Goal: Transaction & Acquisition: Purchase product/service

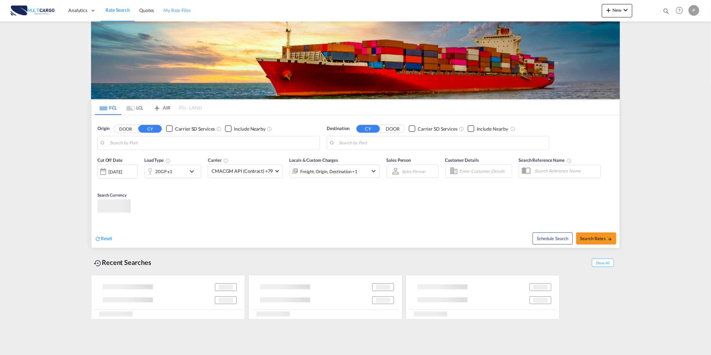
type input "Leixoes, PTLEI"
type input "Arica, CLARI"
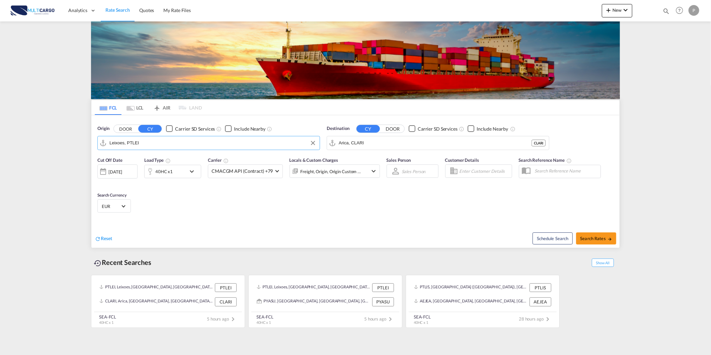
click at [169, 143] on input "Leixoes, PTLEI" at bounding box center [212, 143] width 207 height 10
type input "o"
click at [619, 9] on span "New" at bounding box center [616, 9] width 25 height 5
click at [610, 51] on div "Quote" at bounding box center [607, 50] width 25 height 17
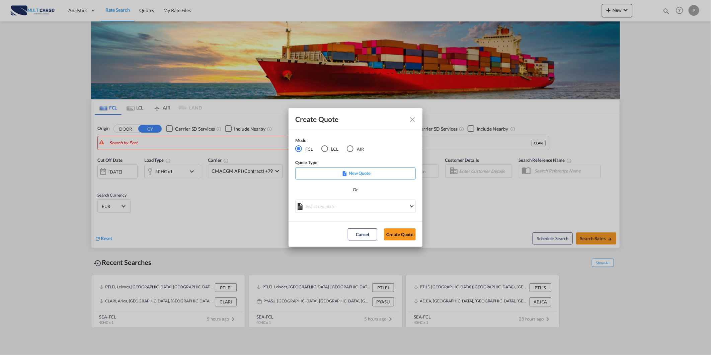
click at [356, 146] on md-radio-button "AIR" at bounding box center [355, 148] width 17 height 7
click at [347, 209] on md-select "Select template [DATE] IMP_DAP_AIR_>500 [PERSON_NAME] | [DATE] [DATE]_IMP_DAP_A…" at bounding box center [355, 205] width 120 height 13
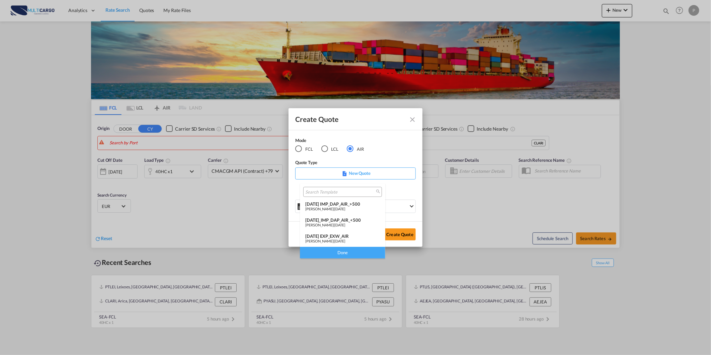
click at [355, 235] on div "[DATE] EXP_EXW_AIR" at bounding box center [342, 235] width 75 height 5
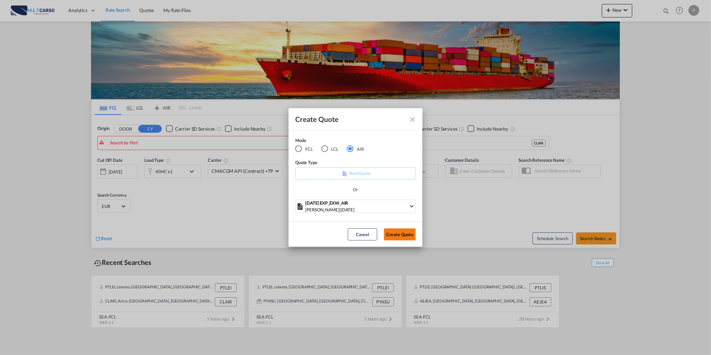
click at [399, 237] on button "Create Quote" at bounding box center [400, 234] width 32 height 12
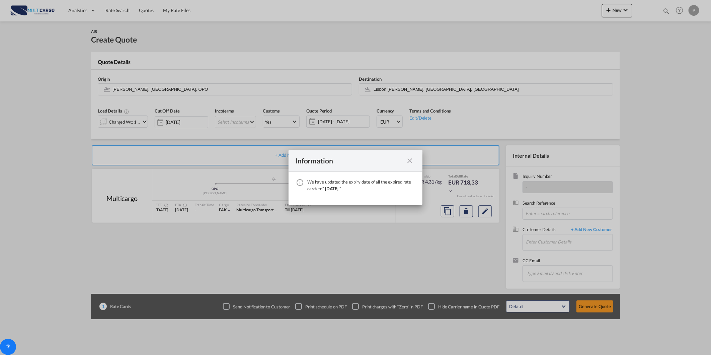
click at [407, 161] on md-icon "icon-close fg-AAA8AD cursor" at bounding box center [410, 161] width 8 height 8
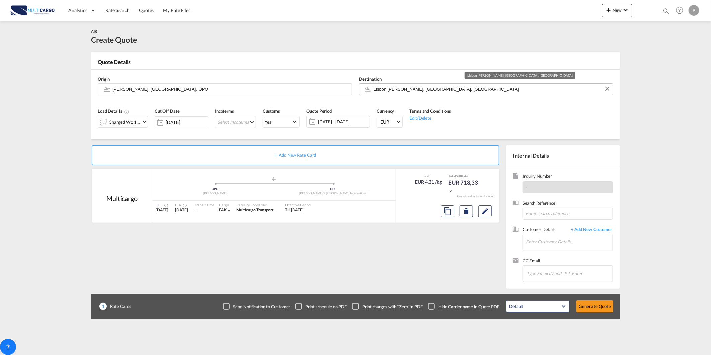
click at [418, 88] on input "Lisbon [PERSON_NAME], [GEOGRAPHIC_DATA], [GEOGRAPHIC_DATA]" at bounding box center [491, 89] width 236 height 12
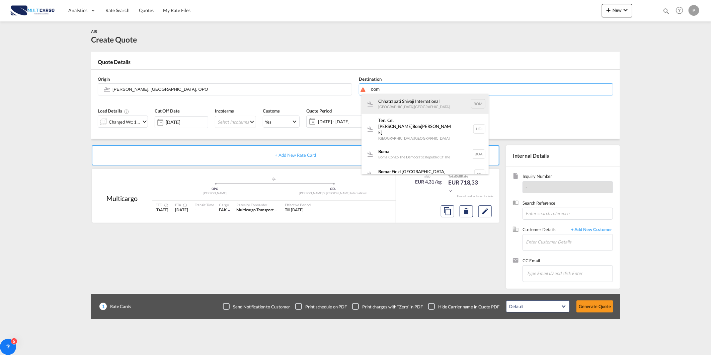
click at [427, 101] on div "Chhatrapati Shivaji International Mumbai , India BOM" at bounding box center [424, 104] width 127 height 20
type input "Chhatrapati Shivaji International, Mumbai, BOM"
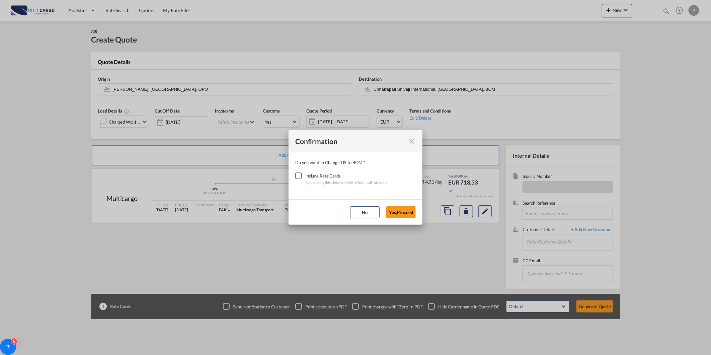
click at [300, 176] on div "Checkbox No Ink" at bounding box center [298, 175] width 7 height 7
click at [406, 210] on button "Yes,Proceed" at bounding box center [400, 212] width 29 height 12
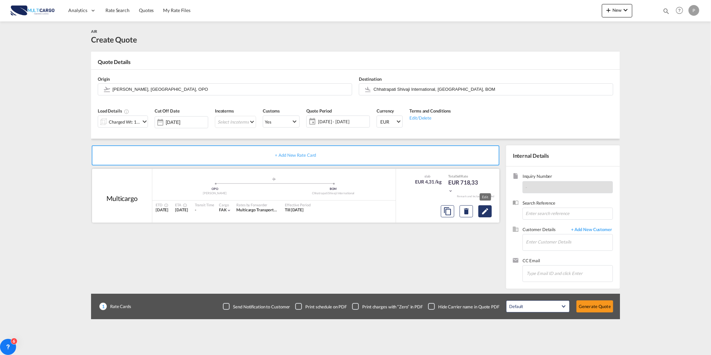
click at [487, 210] on md-icon "Edit" at bounding box center [485, 211] width 8 height 8
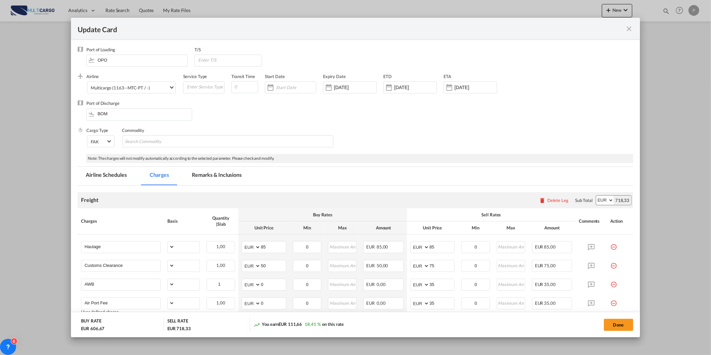
select select "per_shipment"
select select "per_awb"
select select "per_document"
select select "per_shipment"
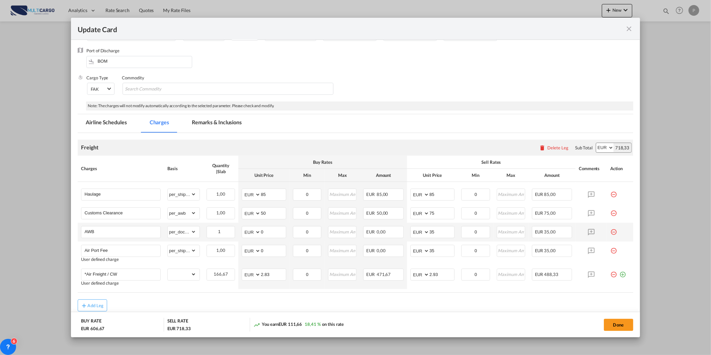
scroll to position [82, 0]
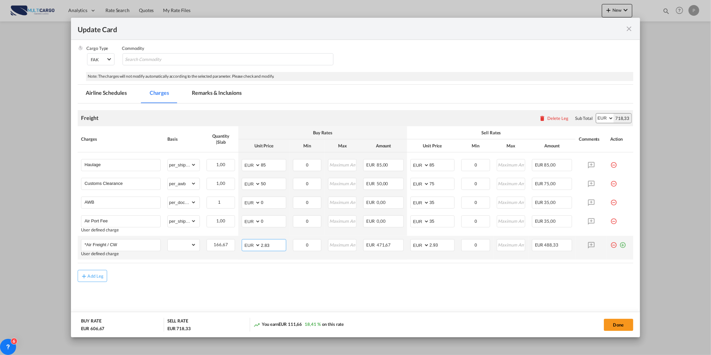
drag, startPoint x: 271, startPoint y: 248, endPoint x: 236, endPoint y: 242, distance: 36.2
click at [236, 242] on tr "*Air Freight / CW User defined charge Please Enter Already Exists gross_weight …" at bounding box center [355, 248] width 555 height 24
type input "1.01"
type input "1.31"
click at [426, 299] on md-content "Freight Please enter leg name Leg Name Already Exists Delete Leg Sub Total AED …" at bounding box center [355, 212] width 555 height 218
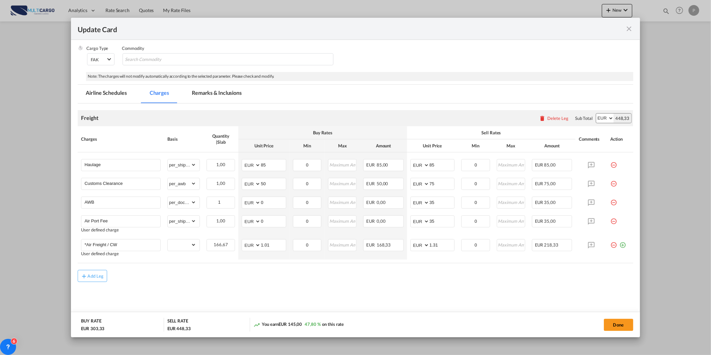
click at [475, 277] on div "Add Leg" at bounding box center [355, 276] width 555 height 12
drag, startPoint x: 435, startPoint y: 165, endPoint x: 416, endPoint y: 168, distance: 19.6
click at [410, 165] on md-input-container "AED AFN ALL AMD ANG AOA ARS AUD AWG AZN BAM BBD BDT BGN BHD BIF BMD BND BOB BRL…" at bounding box center [432, 165] width 44 height 12
type input "180"
click at [619, 320] on button "Done" at bounding box center [618, 325] width 29 height 12
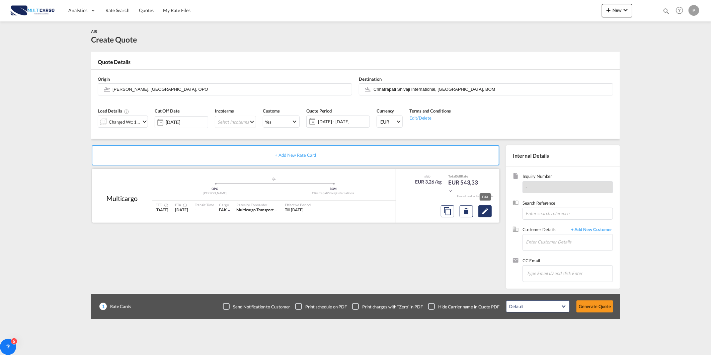
click at [489, 212] on md-icon "Edit" at bounding box center [485, 211] width 8 height 8
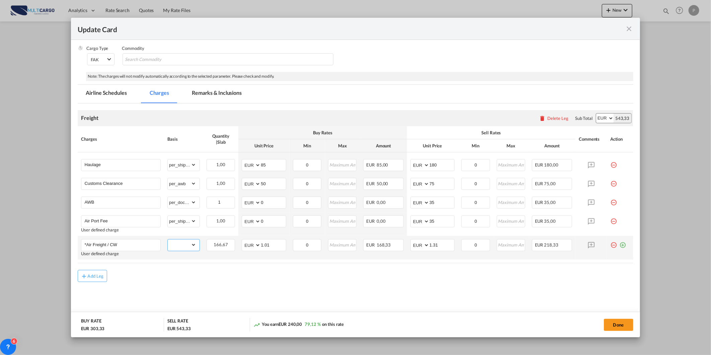
click at [191, 247] on select "gross_weight volumetric_weight per_shipment per_bl per_km % on air freight per_…" at bounding box center [182, 244] width 28 height 11
click at [194, 264] on air-lcl-rate-modification "Freight Please enter leg name Leg Name Already Exists Delete Leg Sub Total AED …" at bounding box center [355, 192] width 555 height 179
drag, startPoint x: 437, startPoint y: 246, endPoint x: 413, endPoint y: 249, distance: 24.3
click at [413, 249] on md-input-container "AED AFN ALL AMD ANG AOA ARS AUD AWG AZN BAM BBD BDT BGN BHD BIF BMD BND BOB BRL…" at bounding box center [432, 245] width 44 height 12
click at [472, 276] on div "Add Leg" at bounding box center [355, 276] width 555 height 12
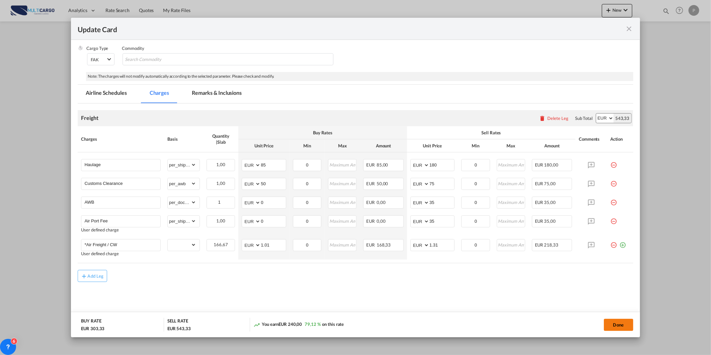
click at [628, 323] on button "Done" at bounding box center [618, 325] width 29 height 12
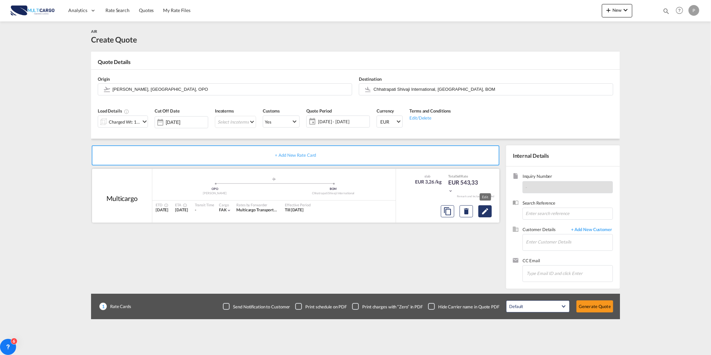
click at [490, 210] on button "Edit" at bounding box center [484, 211] width 13 height 12
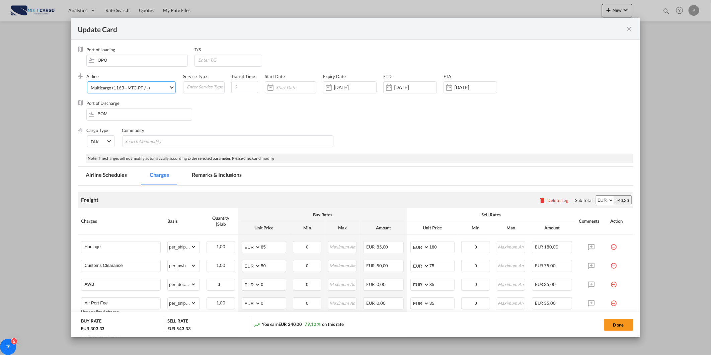
click at [165, 91] on md-select-value "Multicargo (1163--MTC-PT / -)" at bounding box center [132, 87] width 85 height 11
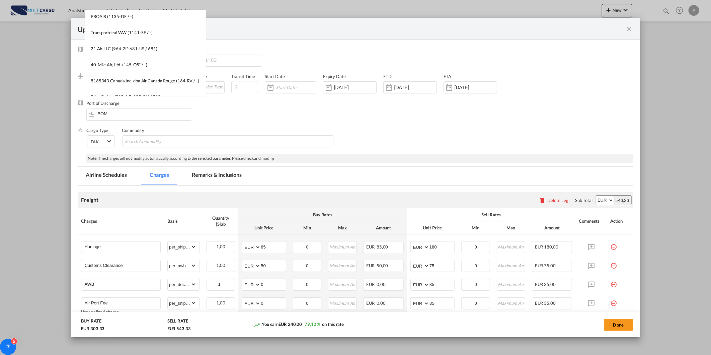
scroll to position [0, 0]
click at [192, 18] on input "search" at bounding box center [147, 18] width 117 height 16
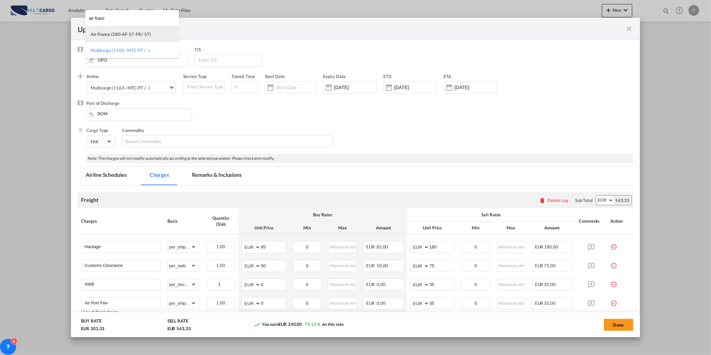
type input "air franc"
click at [135, 37] on md-option "Air France (580-AF-57-FR / 57)" at bounding box center [131, 34] width 93 height 16
click at [617, 319] on button "Done" at bounding box center [618, 325] width 29 height 12
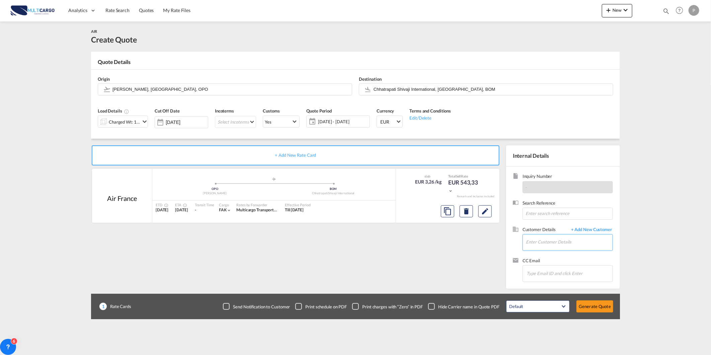
click at [552, 243] on input "Enter Customer Details" at bounding box center [569, 241] width 87 height 15
click at [575, 242] on input "Enter Customer Details" at bounding box center [569, 241] width 87 height 15
paste input "airops.inmum@aegonshipping.com"
click at [570, 252] on div "Christin V airops.inmum@aegonshipping.com" at bounding box center [588, 254] width 127 height 18
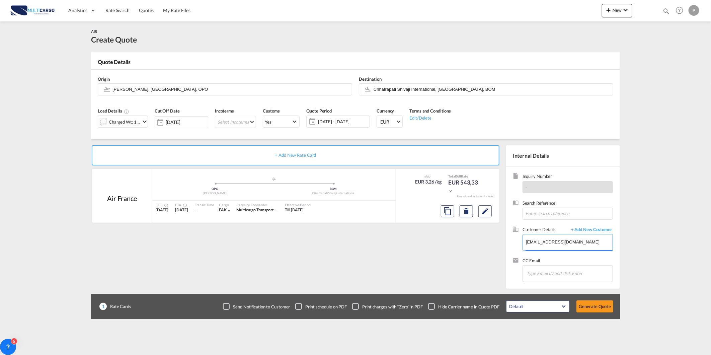
type input "AEGON, Christin V, airops.inmum@aegonshipping.com"
click at [596, 302] on button "Generate Quote" at bounding box center [594, 306] width 37 height 12
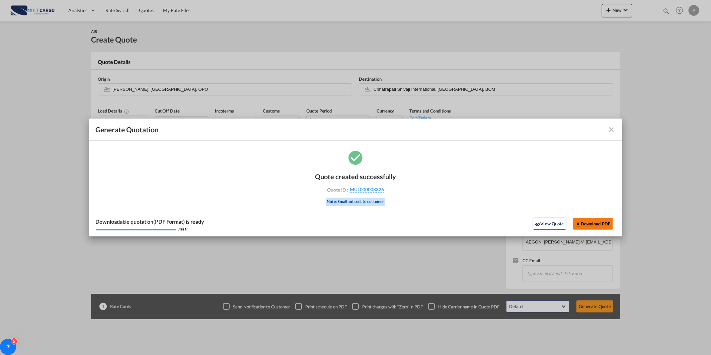
click at [596, 224] on button "Download PDF" at bounding box center [593, 224] width 40 height 12
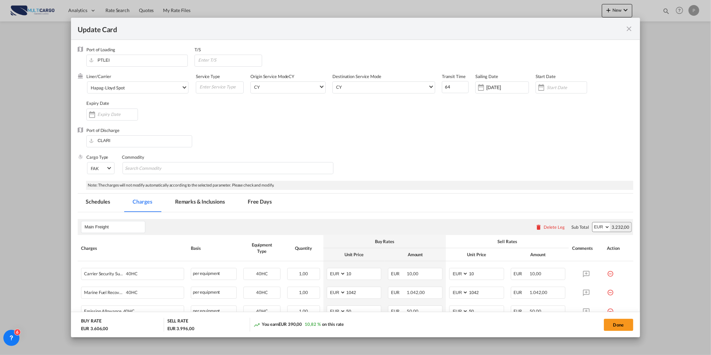
click at [624, 27] on div "Update Card" at bounding box center [355, 29] width 569 height 22
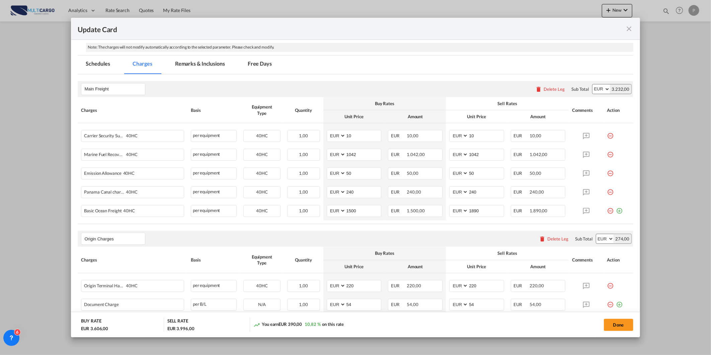
click at [626, 28] on md-icon "icon-close fg-AAA8AD m-0 pointer" at bounding box center [629, 29] width 8 height 8
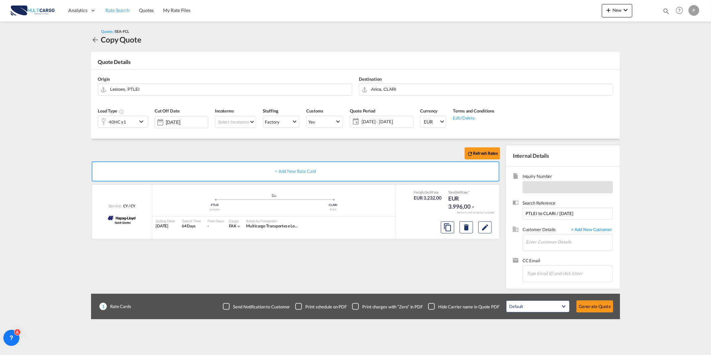
click at [113, 11] on span "Rate Search" at bounding box center [117, 10] width 24 height 6
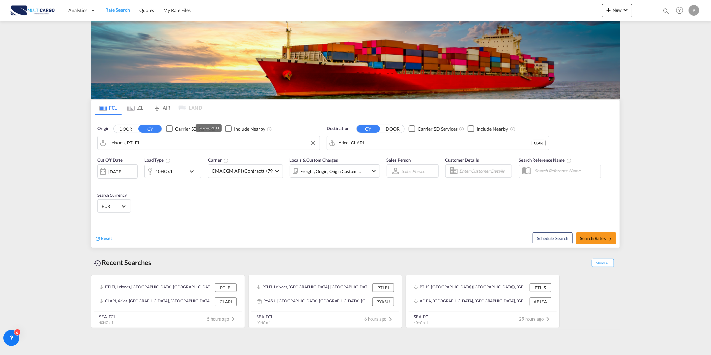
click at [170, 146] on input "Leixoes, PTLEI" at bounding box center [212, 143] width 207 height 10
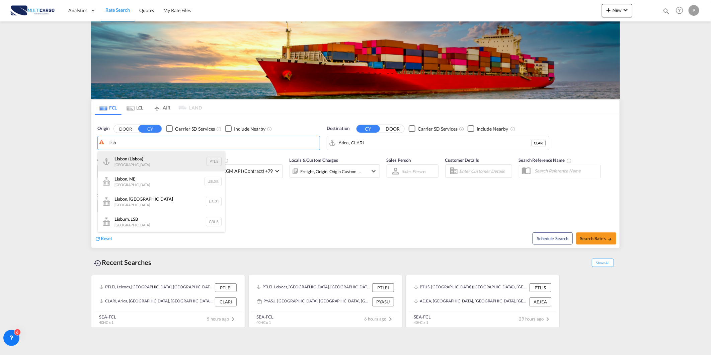
click at [176, 160] on div "Lisb on ( Lisb oa) Portugal PTLIS" at bounding box center [161, 161] width 127 height 20
type input "[GEOGRAPHIC_DATA] ([GEOGRAPHIC_DATA]), PTLIS"
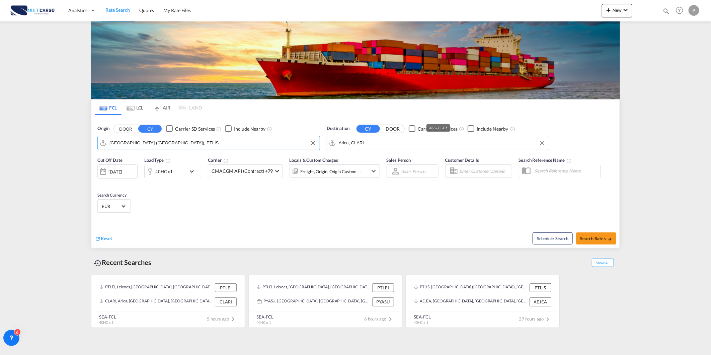
click at [349, 145] on input "Arica, CLARI" at bounding box center [442, 143] width 207 height 10
click at [366, 153] on div "Naveg antes Brazil BRNVT" at bounding box center [390, 161] width 127 height 20
type input "Navegantes, BRNVT"
click at [184, 171] on div "40HC x1" at bounding box center [165, 171] width 41 height 13
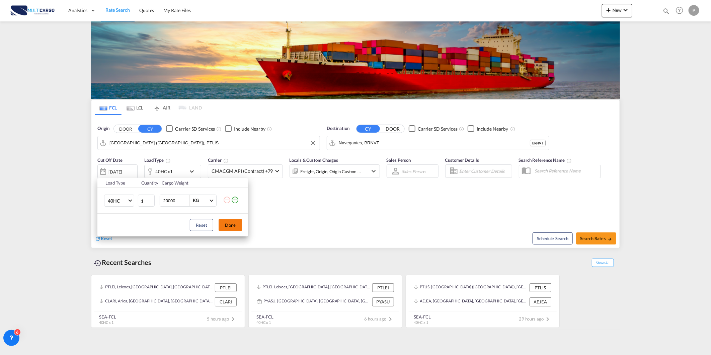
click at [234, 229] on button "Done" at bounding box center [230, 225] width 23 height 12
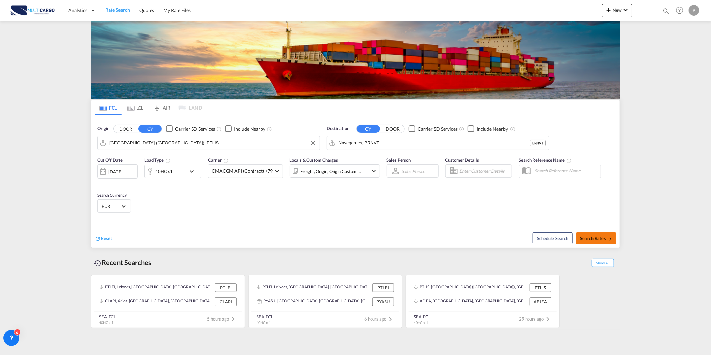
click at [594, 239] on span "Search Rates" at bounding box center [596, 238] width 32 height 5
type input "PTLIS to BRNVT / 5 Sep 2025"
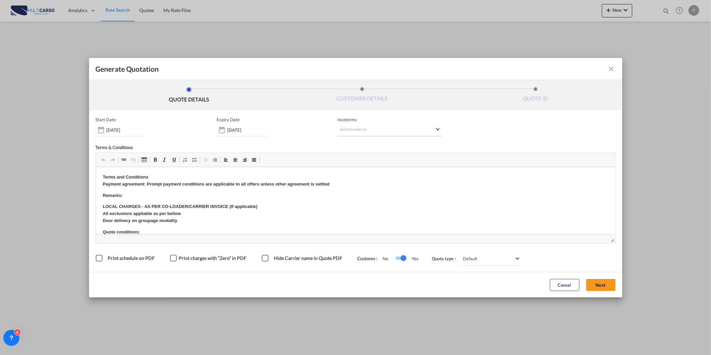
click at [367, 133] on md-select "Select Incoterms FOB - import Free on Board CIF - import Cost,Insurance and Fre…" at bounding box center [389, 130] width 104 height 12
click at [369, 144] on input "search" at bounding box center [372, 144] width 62 height 6
type input "exw"
click at [372, 159] on div "Ex Works" at bounding box center [375, 160] width 64 height 4
click at [606, 284] on button "Next" at bounding box center [600, 285] width 29 height 12
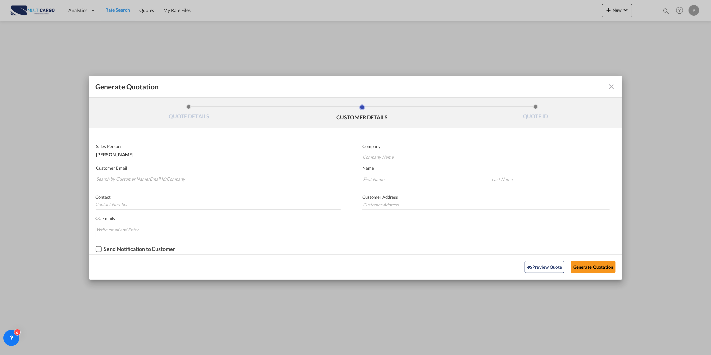
click at [241, 175] on input "Search by Customer Name/Email Id/Company" at bounding box center [220, 179] width 246 height 10
paste input "natalia.ciotta@evl.net.br>"
click at [160, 182] on input "[PERSON_NAME][EMAIL_ADDRESS][PERSON_NAME][DOMAIN_NAME]" at bounding box center [220, 179] width 246 height 10
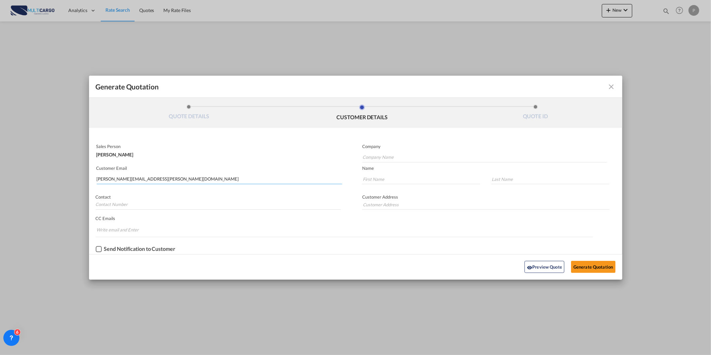
click at [160, 182] on input "[PERSON_NAME][EMAIL_ADDRESS][PERSON_NAME][DOMAIN_NAME]" at bounding box center [220, 179] width 246 height 10
type input "[PERSON_NAME][EMAIL_ADDRESS][PERSON_NAME][DOMAIN_NAME]"
drag, startPoint x: 387, startPoint y: 157, endPoint x: 385, endPoint y: 166, distance: 9.8
click at [387, 156] on input "Company Name" at bounding box center [484, 157] width 244 height 10
paste input "[PERSON_NAME][EMAIL_ADDRESS][PERSON_NAME][DOMAIN_NAME]"
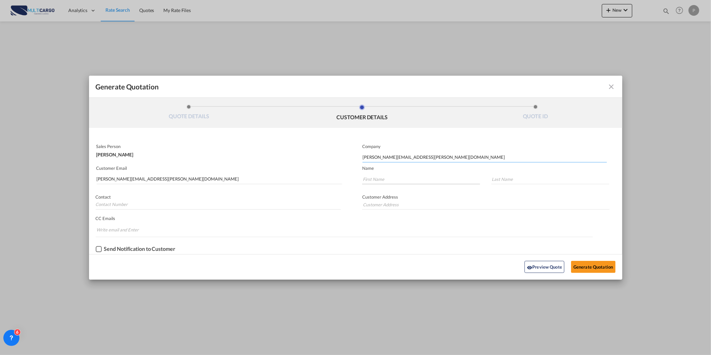
type input "[PERSON_NAME][EMAIL_ADDRESS][PERSON_NAME][DOMAIN_NAME]"
drag, startPoint x: 383, startPoint y: 177, endPoint x: 397, endPoint y: 181, distance: 14.2
click at [383, 177] on input "Generate QuotationQUOTE ..." at bounding box center [421, 179] width 118 height 10
paste input "[PERSON_NAME][EMAIL_ADDRESS][PERSON_NAME][DOMAIN_NAME]"
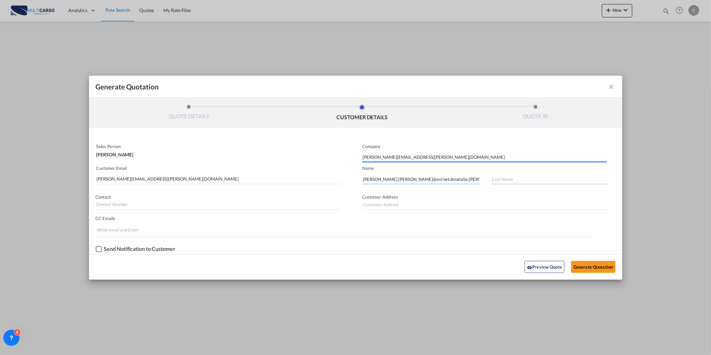
type input "natalia.ciotta@evl.net.brnatalia.ciotta@evl.net.br"
click at [513, 182] on input "Generate QuotationQUOTE ..." at bounding box center [550, 179] width 118 height 10
click at [500, 179] on input "Generate QuotationQUOTE ..." at bounding box center [550, 179] width 118 height 10
paste input "[PERSON_NAME][EMAIL_ADDRESS][PERSON_NAME][DOMAIN_NAME]"
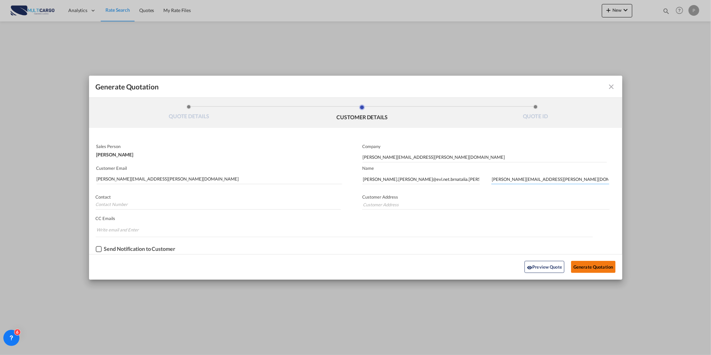
type input "[PERSON_NAME][EMAIL_ADDRESS][PERSON_NAME][DOMAIN_NAME]"
click at [593, 262] on button "Generate Quotation" at bounding box center [593, 267] width 44 height 12
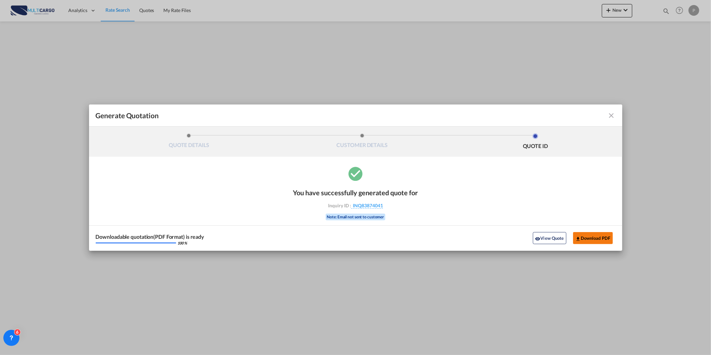
click at [594, 238] on button "Download PDF" at bounding box center [593, 238] width 40 height 12
click at [609, 114] on md-icon "icon-close fg-AAA8AD cursor m-0" at bounding box center [611, 115] width 8 height 8
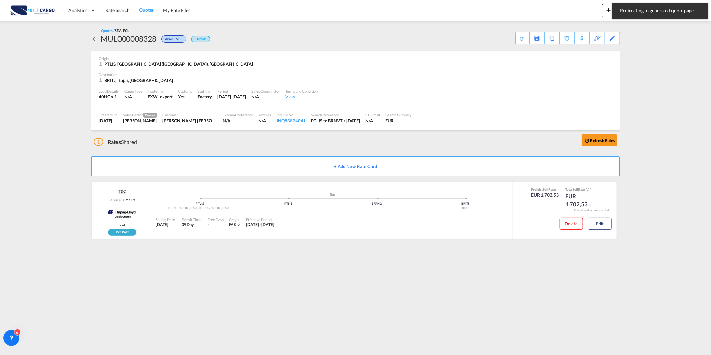
click at [673, 32] on md-content "Analytics Reports Dashboard Rate Search Quotes My Rate Files New Quotes" at bounding box center [355, 177] width 711 height 355
click at [668, 11] on md-icon "icon-magnify" at bounding box center [665, 10] width 7 height 7
click at [561, 11] on select "Quotes" at bounding box center [559, 11] width 32 height 12
click at [543, 5] on select "Quotes" at bounding box center [559, 11] width 32 height 12
drag, startPoint x: 562, startPoint y: 12, endPoint x: 563, endPoint y: 16, distance: 4.2
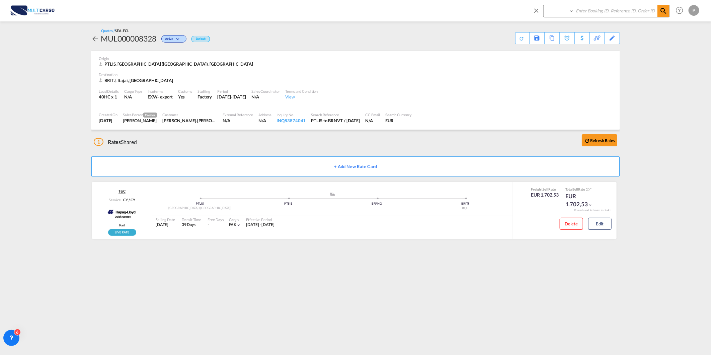
click at [563, 12] on select "Quotes" at bounding box center [559, 11] width 32 height 12
select select "Quotes"
click at [543, 5] on select "Quotes" at bounding box center [559, 11] width 32 height 12
click at [588, 14] on input at bounding box center [615, 11] width 83 height 12
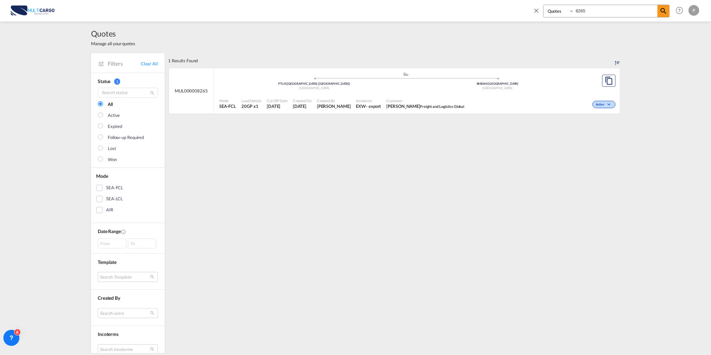
click at [185, 93] on span "MUL000008265" at bounding box center [191, 91] width 33 height 6
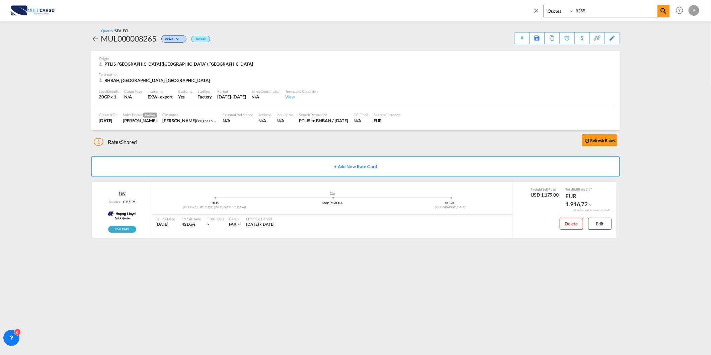
click at [143, 45] on div "Quotes / SEA-FCL MUL000008265 Active Default Download Quote Save As Template Co…" at bounding box center [355, 35] width 529 height 29
click at [141, 42] on div "MUL000008265" at bounding box center [129, 38] width 56 height 11
click at [49, 53] on md-content "Quotes 8265 Help Resources Product Release P My Profile Logout Activity Monitor…" at bounding box center [355, 177] width 711 height 355
drag, startPoint x: 54, startPoint y: 0, endPoint x: 296, endPoint y: 30, distance: 243.9
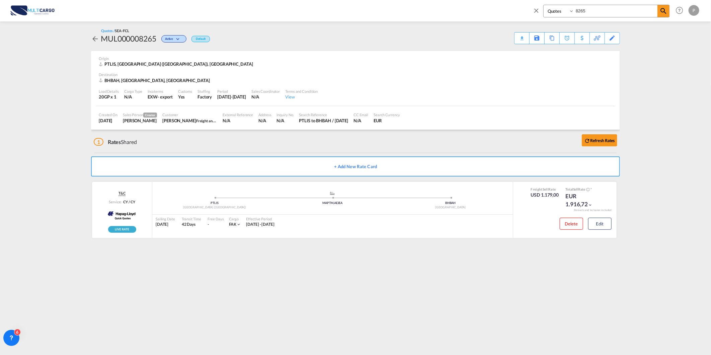
click at [296, 30] on div "Quotes / SEA-FCL MUL000008265 Active Default Download Quote Save As Template Co…" at bounding box center [355, 36] width 529 height 16
click at [601, 12] on input "8265" at bounding box center [615, 11] width 83 height 12
type input "8307"
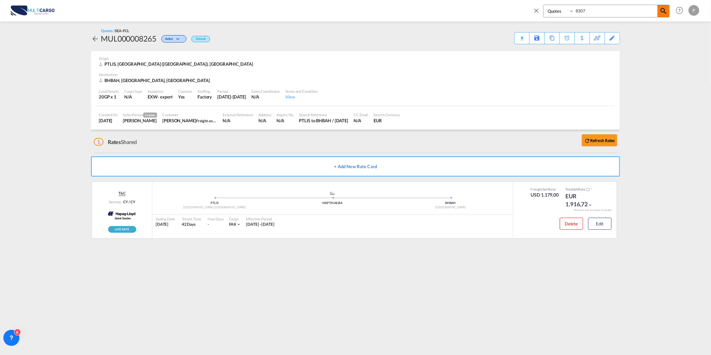
click at [661, 14] on md-icon "icon-magnify" at bounding box center [663, 11] width 8 height 8
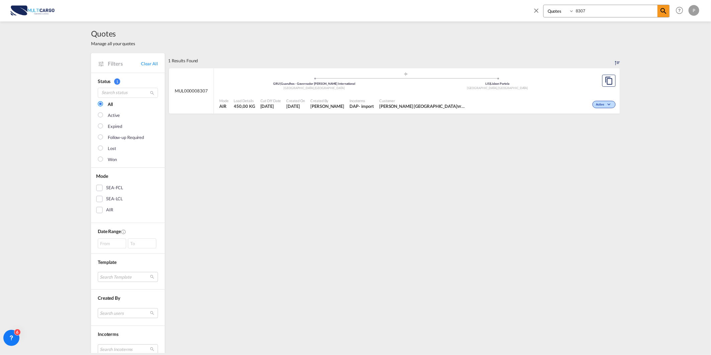
click at [560, 103] on div "Active" at bounding box center [543, 103] width 148 height 17
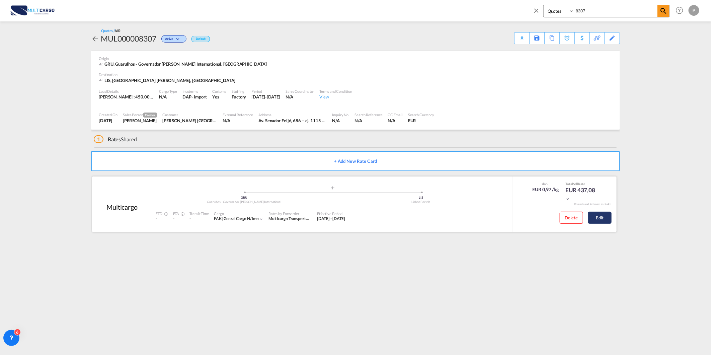
click at [602, 223] on button "Edit" at bounding box center [599, 217] width 23 height 12
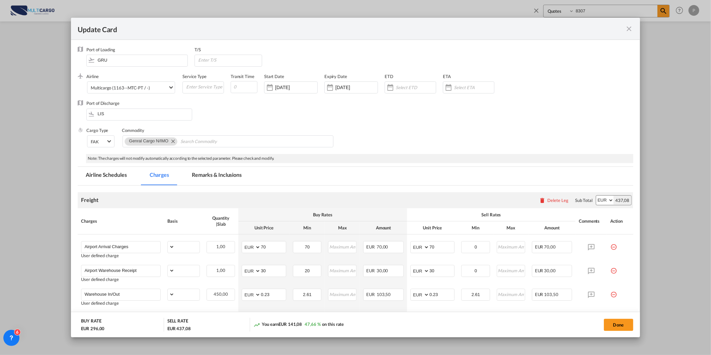
select select "per_bl"
select select "per_kg"
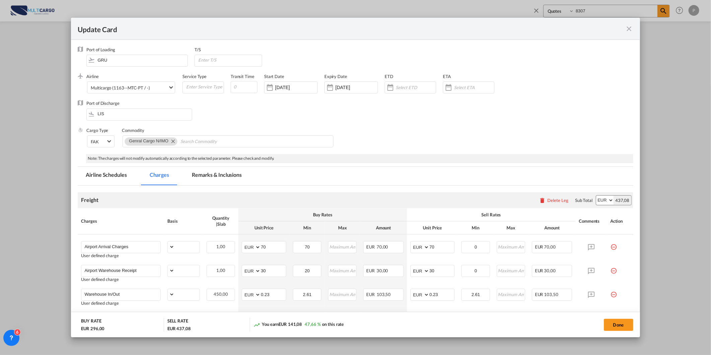
select select "per_shipment"
select select "per_bl"
select select "per_shipment"
click at [159, 89] on span "Multicargo (1163--MTC-PT / -)" at bounding box center [129, 88] width 77 height 6
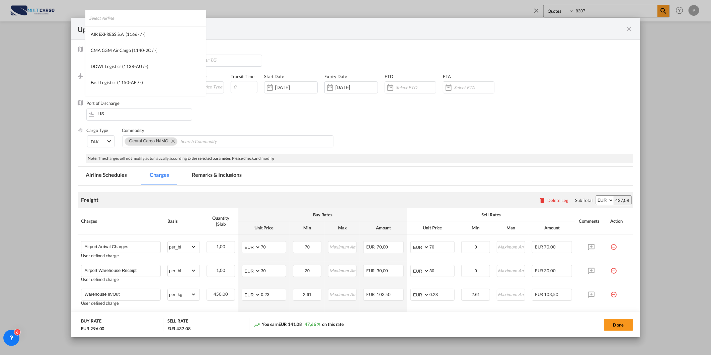
scroll to position [910, 0]
click at [643, 42] on md-backdrop at bounding box center [355, 177] width 711 height 355
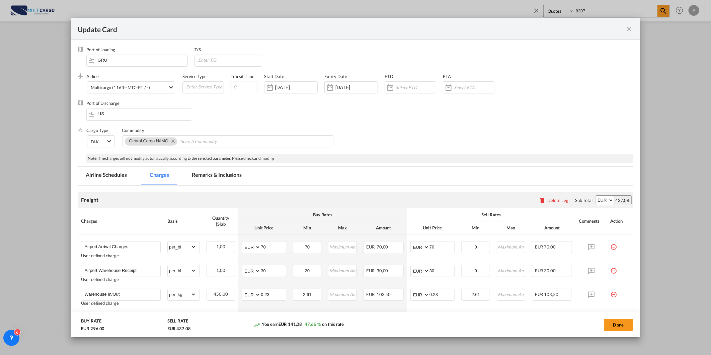
click at [627, 28] on md-icon "icon-close fg-AAA8AD m-0 pointer" at bounding box center [629, 29] width 8 height 8
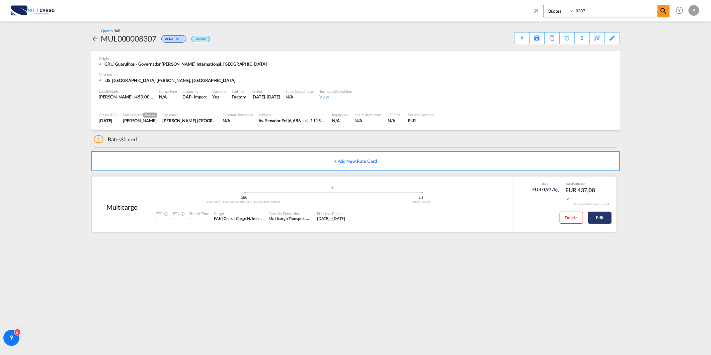
click at [605, 220] on button "Edit" at bounding box center [599, 217] width 23 height 12
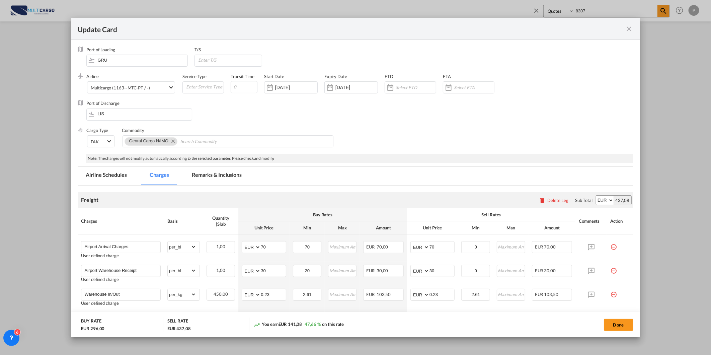
click at [625, 29] on md-icon "icon-close fg-AAA8AD m-0 pointer" at bounding box center [629, 29] width 8 height 8
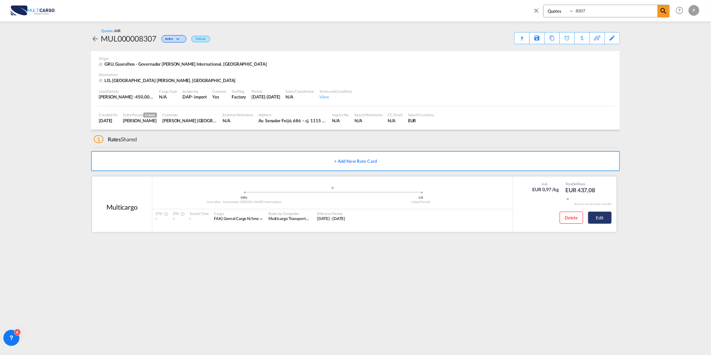
click at [593, 216] on button "Edit" at bounding box center [599, 217] width 23 height 12
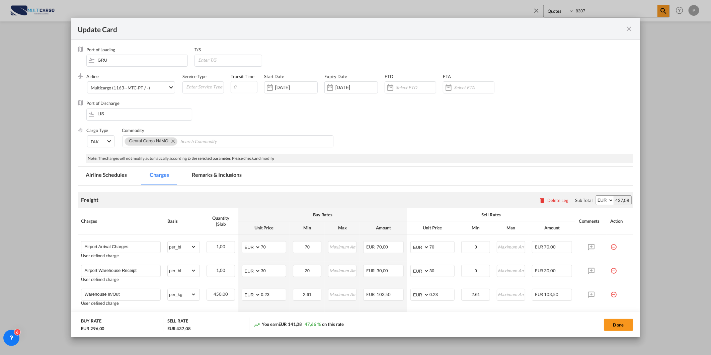
click at [628, 31] on md-icon "icon-close fg-AAA8AD m-0 pointer" at bounding box center [629, 29] width 8 height 8
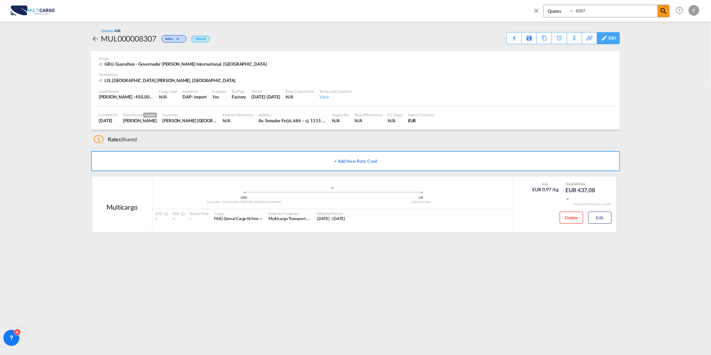
click at [613, 39] on div "Edit" at bounding box center [612, 37] width 8 height 11
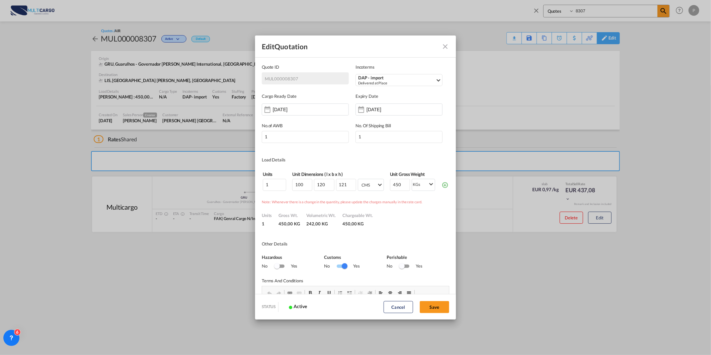
scroll to position [0, 0]
drag, startPoint x: 403, startPoint y: 182, endPoint x: 320, endPoint y: 196, distance: 84.9
click at [322, 195] on md-dialog-content "Quote ID MUL000008307 Incoterms DAP - import Delivered at Place FOB - import Fr…" at bounding box center [355, 175] width 201 height 237
type input "540"
click at [435, 308] on button "Save" at bounding box center [434, 307] width 29 height 12
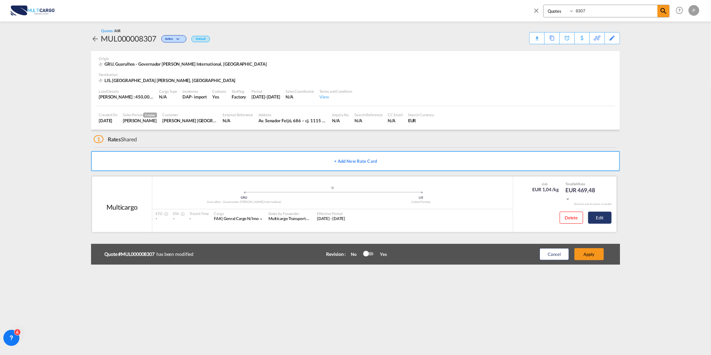
click at [595, 217] on button "Edit" at bounding box center [599, 217] width 23 height 12
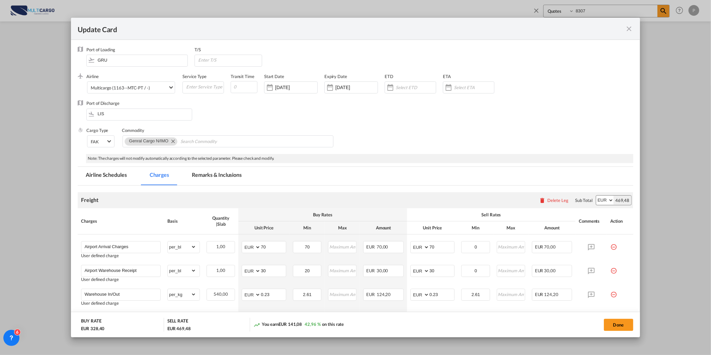
click at [213, 176] on md-tab-item "Remarks & Inclusions" at bounding box center [217, 176] width 66 height 18
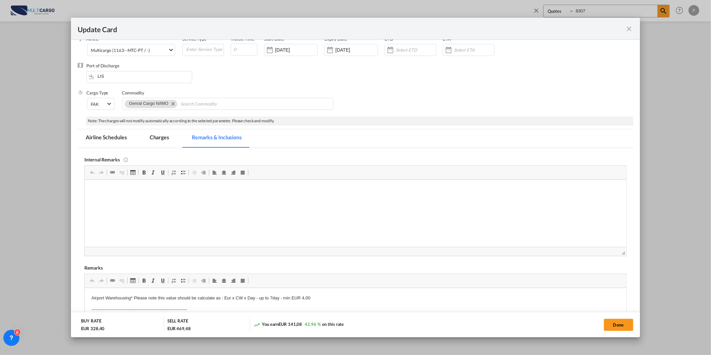
scroll to position [111, 0]
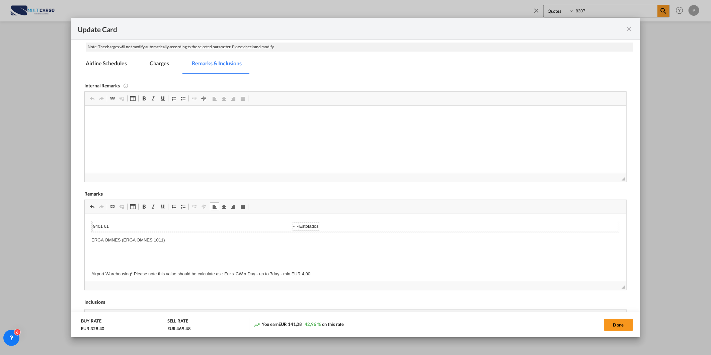
drag, startPoint x: 99, startPoint y: 215, endPoint x: 116, endPoint y: 247, distance: 36.8
click at [116, 248] on p "Editor de texto enriquecido, editor17" at bounding box center [355, 251] width 528 height 7
click at [111, 266] on p "Editor de texto enriquecido, editor17" at bounding box center [355, 268] width 528 height 7
click at [611, 320] on button "Done" at bounding box center [618, 325] width 29 height 12
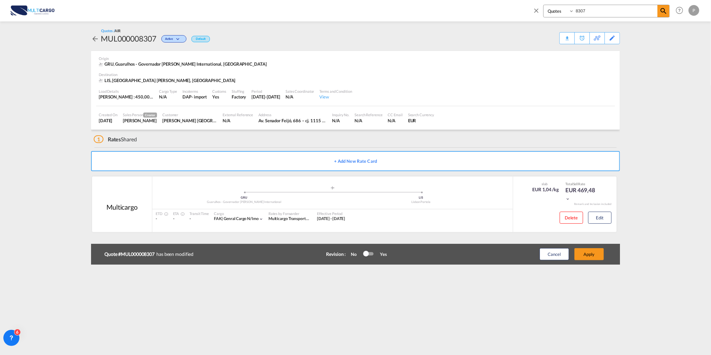
scroll to position [4, 0]
click at [600, 254] on button "Apply" at bounding box center [588, 254] width 29 height 12
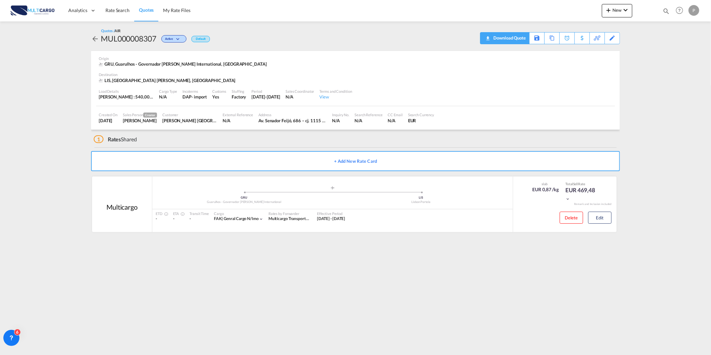
click at [520, 39] on div "Download Quote" at bounding box center [509, 37] width 34 height 11
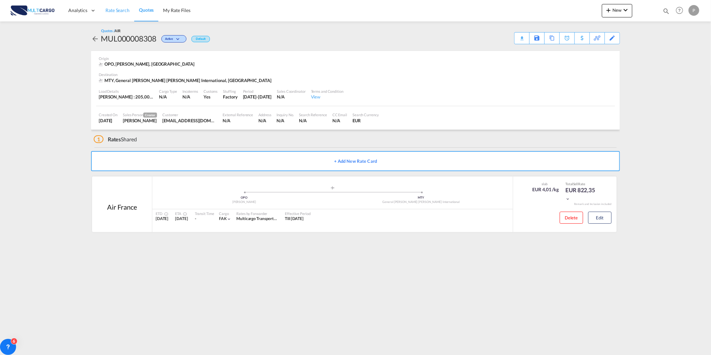
drag, startPoint x: 0, startPoint y: 0, endPoint x: 111, endPoint y: 14, distance: 112.3
click at [111, 14] on link "Rate Search" at bounding box center [117, 11] width 33 height 22
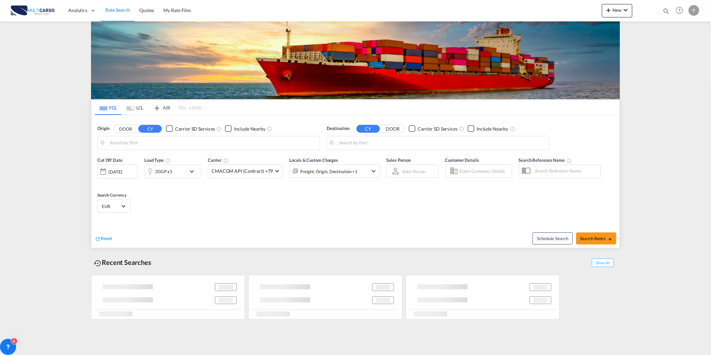
type input "[GEOGRAPHIC_DATA] ([GEOGRAPHIC_DATA]), PTLIS"
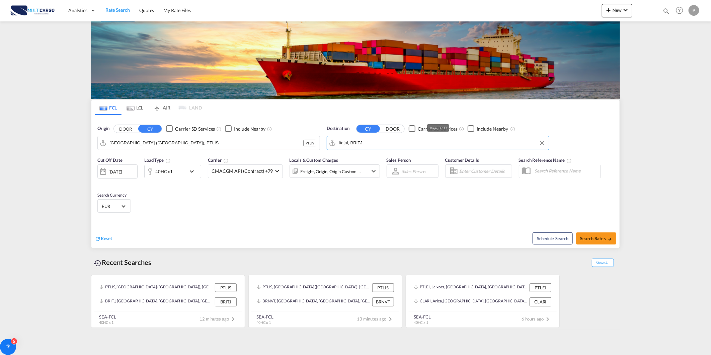
click at [359, 142] on input "Itajai, BRITJ" at bounding box center [442, 143] width 207 height 10
type input "lumpsu"
click at [144, 11] on span "Quotes" at bounding box center [146, 10] width 15 height 6
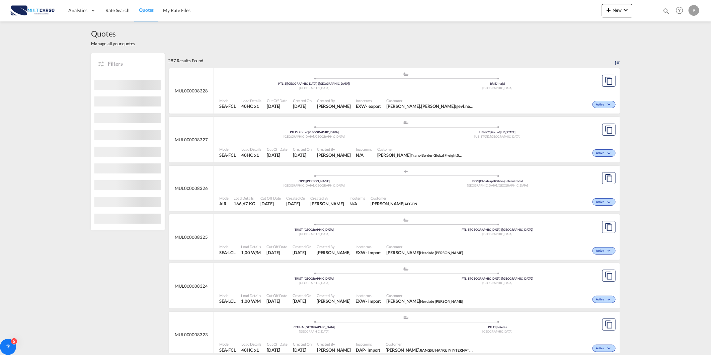
click at [668, 9] on md-icon "icon-magnify" at bounding box center [665, 10] width 7 height 7
click at [570, 14] on select "Quotes" at bounding box center [559, 11] width 32 height 12
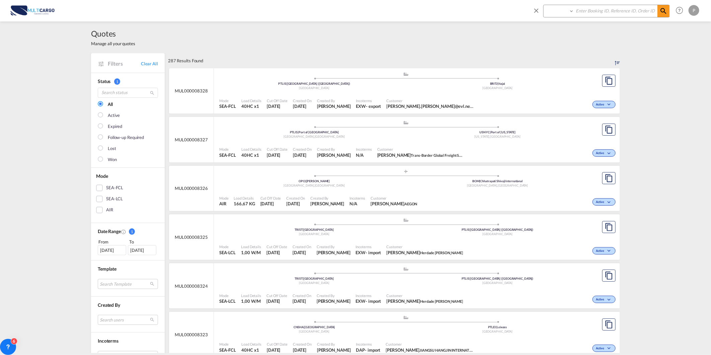
select select "Quotes"
click at [543, 5] on select "Quotes" at bounding box center [559, 11] width 32 height 12
click at [598, 7] on input at bounding box center [615, 11] width 83 height 12
type input "8265"
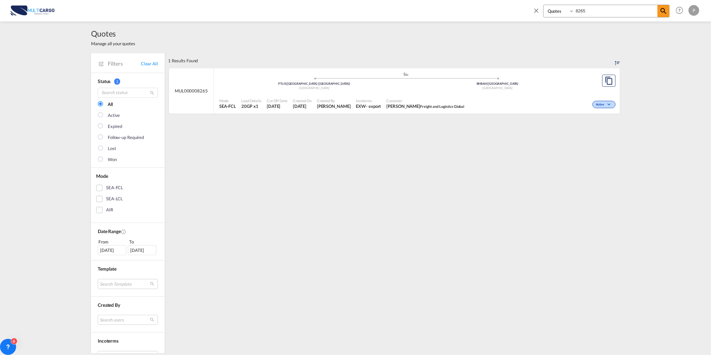
click at [274, 90] on div ".a{fill:#aaa8ad;} .a{fill:#aaa8ad;} PTLIS | [GEOGRAPHIC_DATA] ([GEOGRAPHIC_DATA…" at bounding box center [405, 82] width 373 height 20
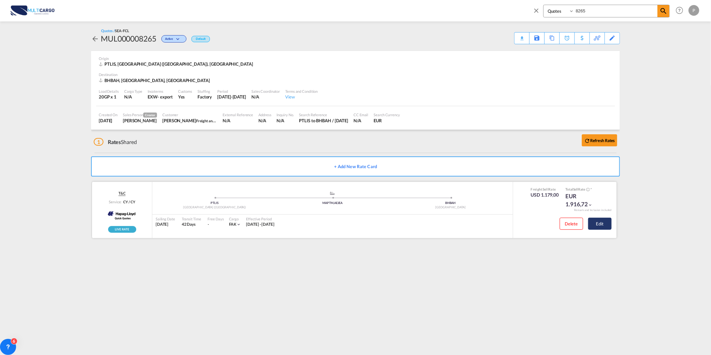
click at [596, 227] on button "Edit" at bounding box center [599, 224] width 23 height 12
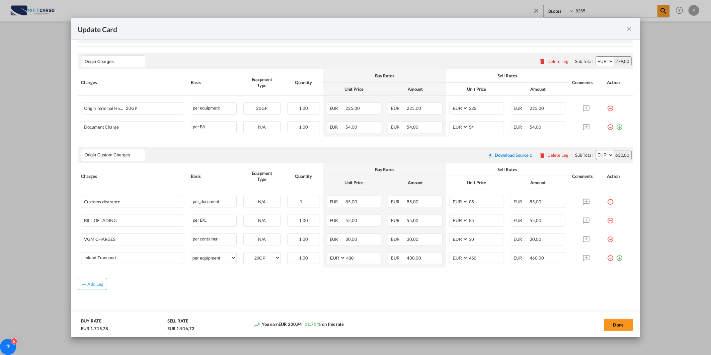
scroll to position [343, 0]
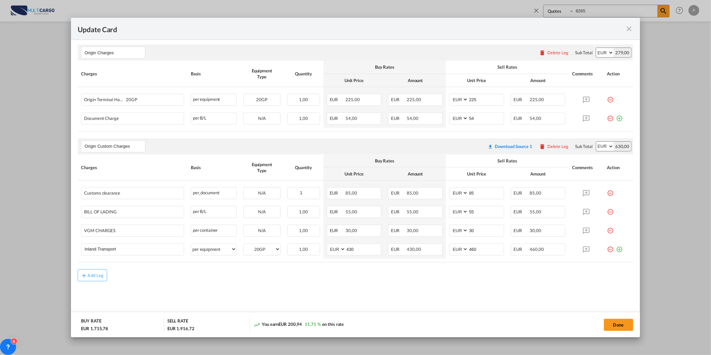
click at [631, 32] on md-icon "icon-close fg-AAA8AD m-0 pointer" at bounding box center [629, 29] width 8 height 8
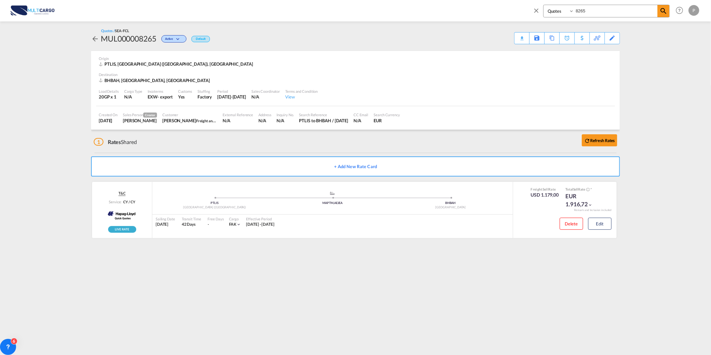
click at [532, 11] on div "Quotes 8265 Help Resources Product Release P My Profile Logout" at bounding box center [614, 10] width 172 height 21
click at [533, 10] on md-icon "icon-close" at bounding box center [535, 10] width 7 height 7
click at [123, 9] on span "Rate Search" at bounding box center [117, 10] width 24 height 6
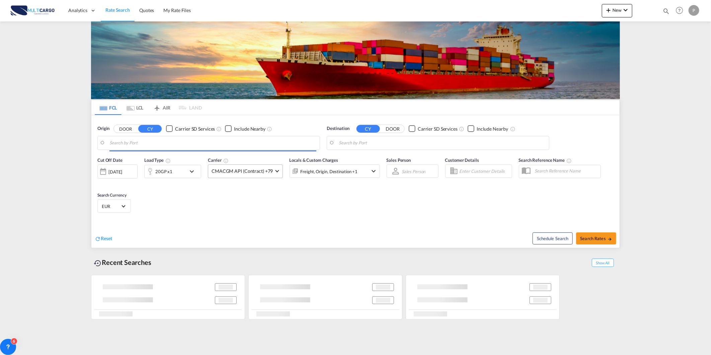
type input "[GEOGRAPHIC_DATA] ([GEOGRAPHIC_DATA]), PTLIS"
type input "Itajai, BRITJ"
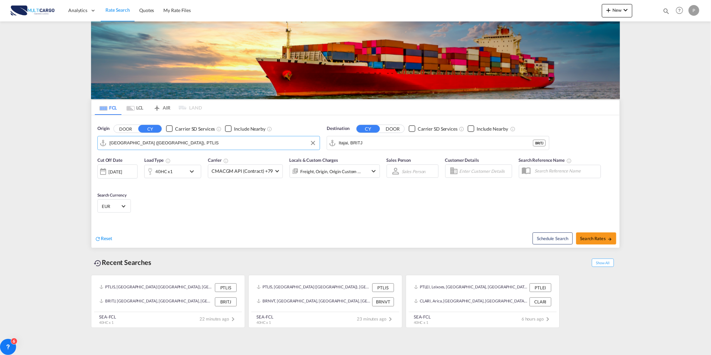
click at [166, 146] on input "[GEOGRAPHIC_DATA] ([GEOGRAPHIC_DATA]), PTLIS" at bounding box center [212, 143] width 207 height 10
click at [156, 163] on div "Leix oes Portugal PTLEI" at bounding box center [161, 161] width 127 height 20
type input "Leixoes, PTLEI"
click at [375, 146] on input "Itajai, BRITJ" at bounding box center [442, 143] width 207 height 10
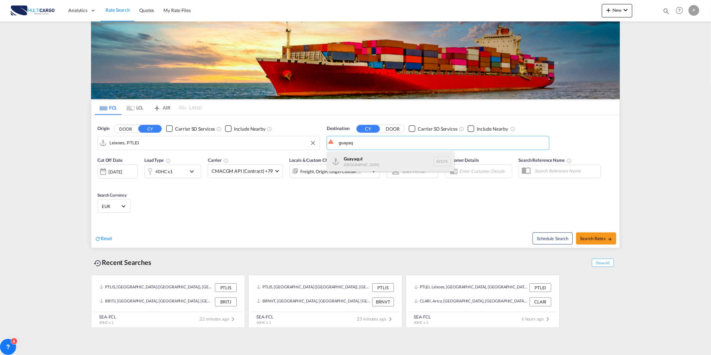
click at [398, 157] on div "Guayaq uil [GEOGRAPHIC_DATA] [GEOGRAPHIC_DATA]" at bounding box center [390, 161] width 127 height 20
type input "[GEOGRAPHIC_DATA], ECGYE"
click at [186, 176] on div "40HC x1" at bounding box center [172, 171] width 57 height 13
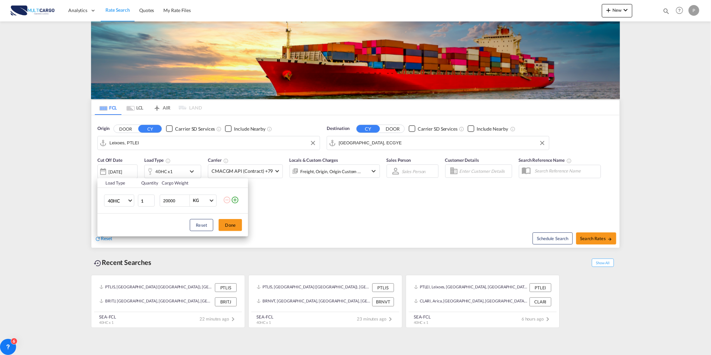
click at [230, 200] on md-icon "icon-minus-circle-outline" at bounding box center [227, 200] width 8 height 8
click at [234, 200] on md-icon "icon-plus-circle-outline" at bounding box center [235, 200] width 8 height 8
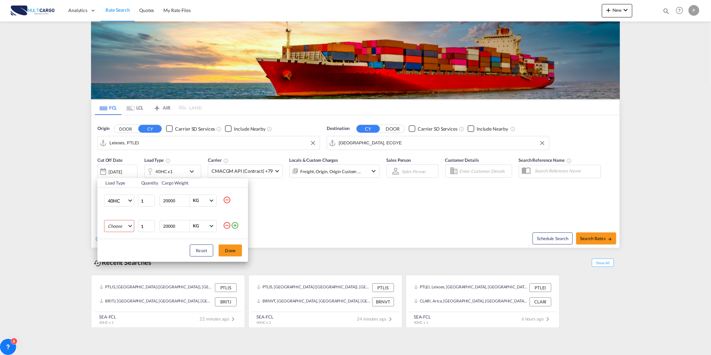
click at [132, 228] on md-select "Choose 20GP 40GP 40HC 45HC 20RE 40RE 40HR 20OT 40OT 20FR 40FR 40NR 20NR 45S 20T…" at bounding box center [119, 226] width 30 height 12
drag, startPoint x: 122, startPoint y: 226, endPoint x: 185, endPoint y: 237, distance: 63.5
click at [123, 226] on md-option "20GP" at bounding box center [125, 226] width 46 height 16
click at [239, 248] on button "Done" at bounding box center [230, 250] width 23 height 12
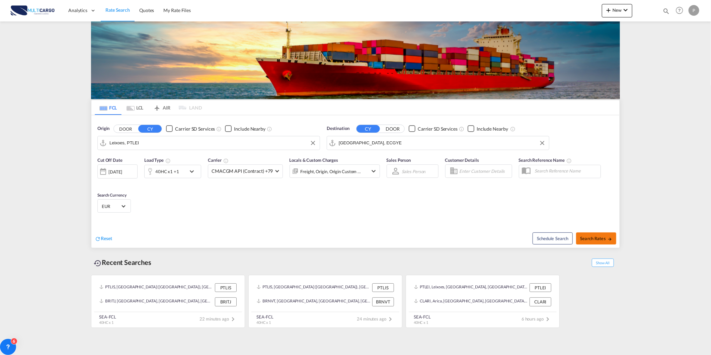
click at [614, 238] on button "Search Rates" at bounding box center [596, 238] width 40 height 12
type input "PTLEI to ECGYE / [DATE]"
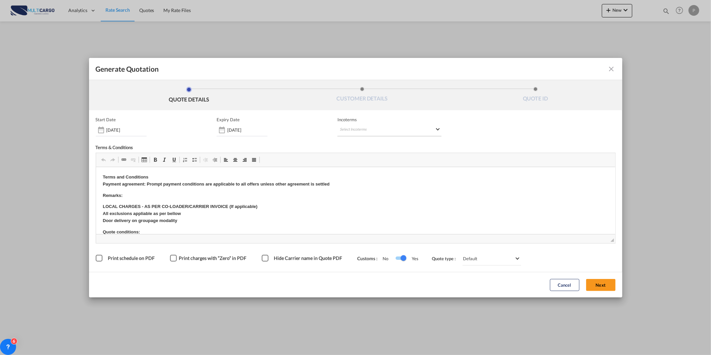
click at [393, 131] on md-select "Select Incoterms FAS - export Free Alongside Ship FCA - export Free Carrier CPT…" at bounding box center [389, 130] width 104 height 12
click at [382, 148] on div at bounding box center [374, 144] width 71 height 10
click at [379, 143] on input "search" at bounding box center [372, 144] width 62 height 6
type input "exw"
click at [381, 160] on div "Ex Works" at bounding box center [375, 160] width 64 height 4
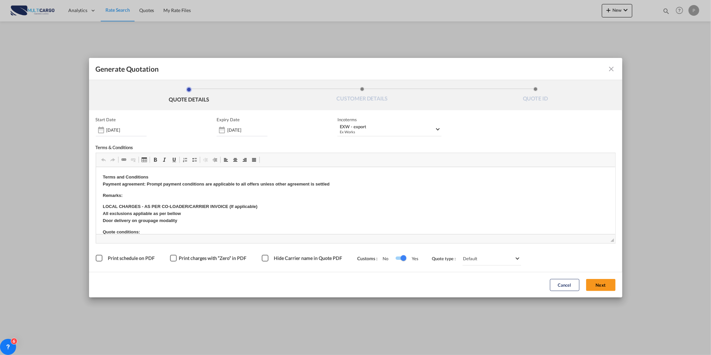
click at [613, 288] on button "Next" at bounding box center [600, 285] width 29 height 12
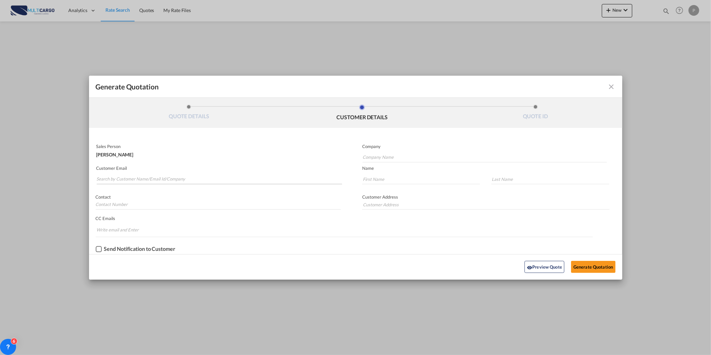
click at [184, 184] on md-input-container "Customer Email" at bounding box center [219, 175] width 247 height 21
click at [179, 176] on input "Search by Customer Name/Email Id/Company" at bounding box center [220, 179] width 246 height 10
paste input "[EMAIL_ADDRESS][DOMAIN_NAME]"
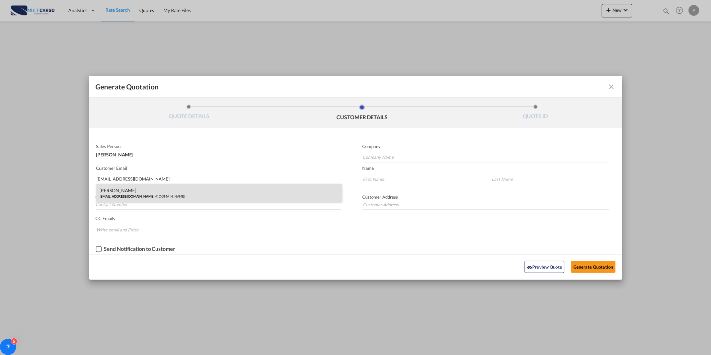
type input "[EMAIL_ADDRESS][DOMAIN_NAME]"
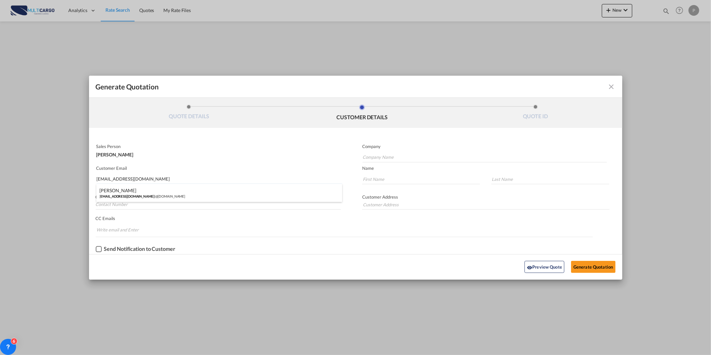
click at [168, 197] on div "[PERSON_NAME] [EMAIL_ADDRESS][DOMAIN_NAME] | @[DOMAIN_NAME]" at bounding box center [219, 193] width 246 height 18
type input "@[DOMAIN_NAME]"
type input "[PERSON_NAME]"
type input "Pita"
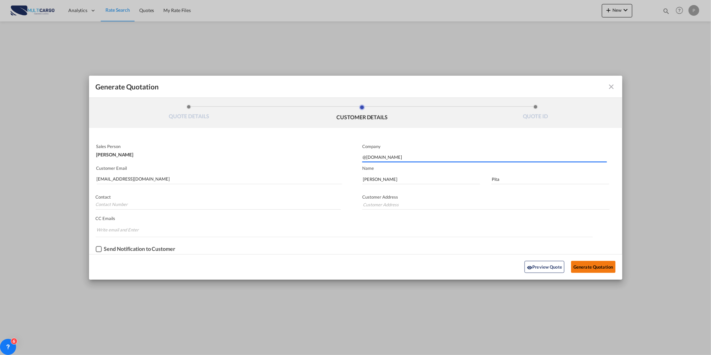
click at [599, 263] on button "Generate Quotation" at bounding box center [593, 267] width 44 height 12
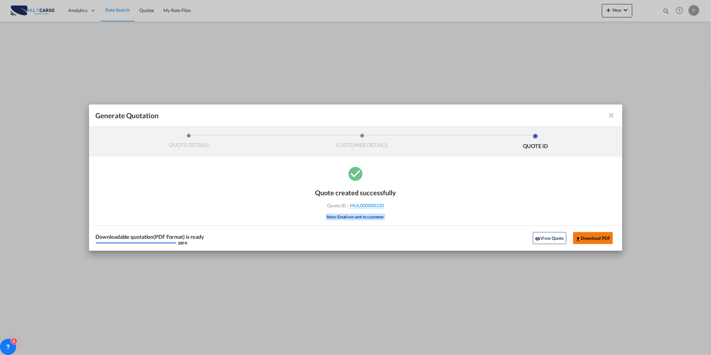
click at [606, 235] on button "Download PDF" at bounding box center [593, 238] width 40 height 12
drag, startPoint x: 553, startPoint y: 239, endPoint x: 549, endPoint y: 239, distance: 3.7
click at [553, 239] on button "View Quote" at bounding box center [549, 238] width 33 height 12
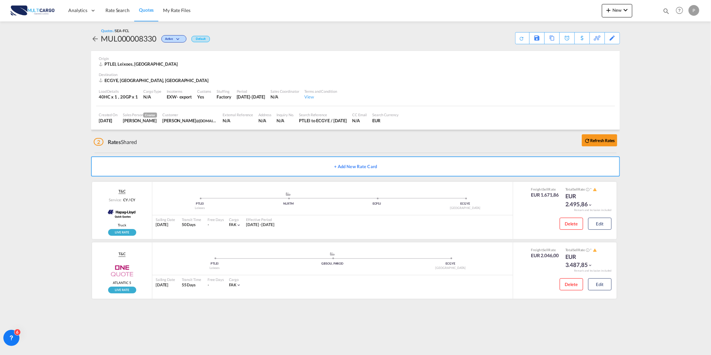
click at [154, 12] on link "Quotes" at bounding box center [146, 11] width 24 height 22
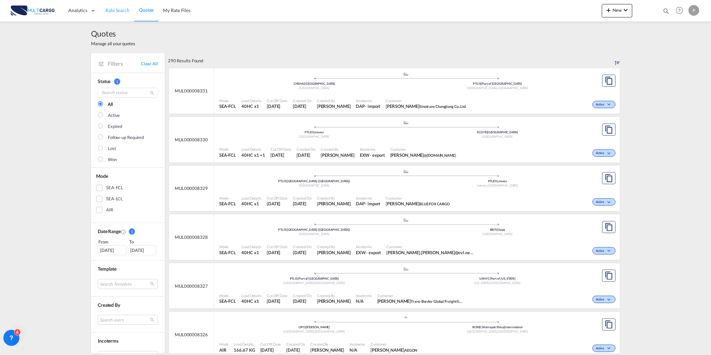
click at [109, 18] on link "Rate Search" at bounding box center [117, 11] width 33 height 22
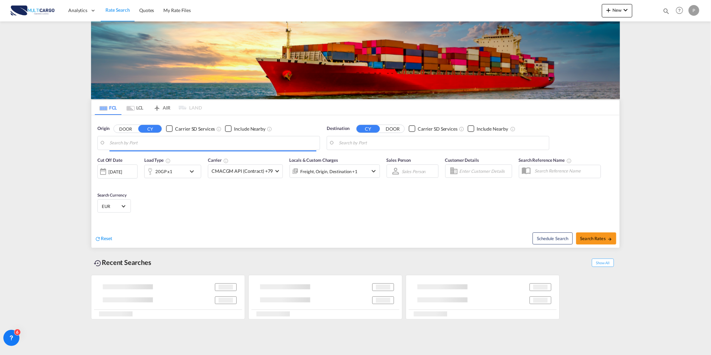
type input "Leixoes, PTLEI"
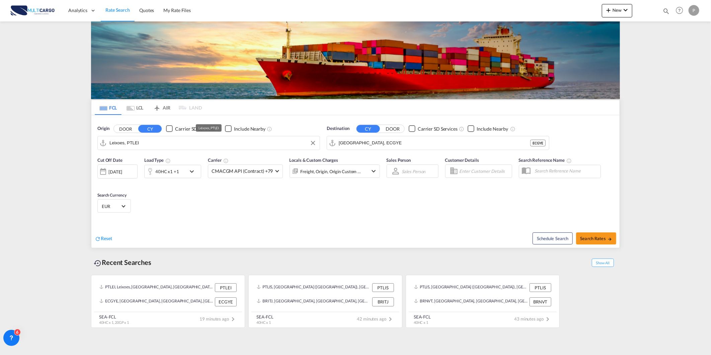
click at [126, 143] on input "Leixoes, PTLEI" at bounding box center [212, 143] width 207 height 10
click at [369, 145] on input "[GEOGRAPHIC_DATA], ECGYE" at bounding box center [442, 143] width 207 height 10
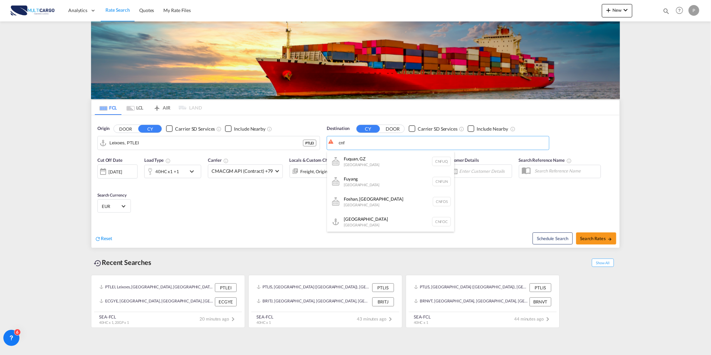
type input "cnf"
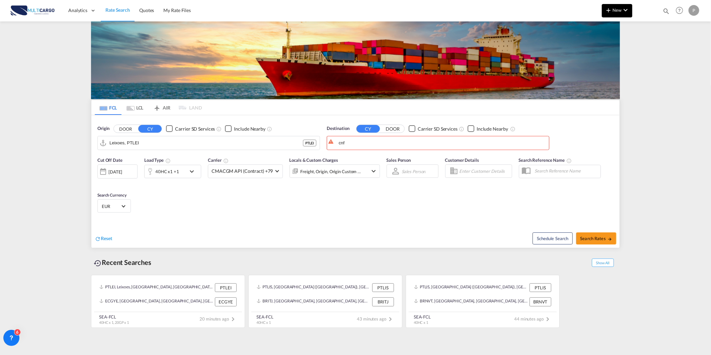
click at [627, 11] on md-icon "icon-chevron-down" at bounding box center [625, 10] width 8 height 8
click at [598, 55] on span "Quote" at bounding box center [598, 50] width 7 height 13
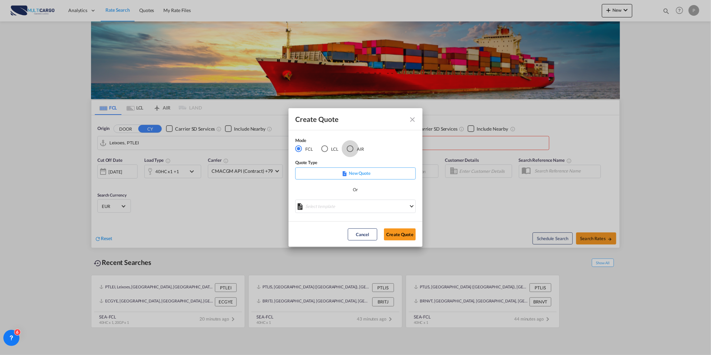
click at [350, 149] on div "AIR" at bounding box center [350, 148] width 7 height 7
click at [345, 203] on div "Create QuoteModeFCL LCLAIR ..." at bounding box center [355, 203] width 120 height 8
click at [355, 213] on md-select "Select template [DATE] IMP_DAP_AIR_>500 [PERSON_NAME] | [DATE] [DATE]_IMP_DAP_A…" at bounding box center [355, 205] width 120 height 13
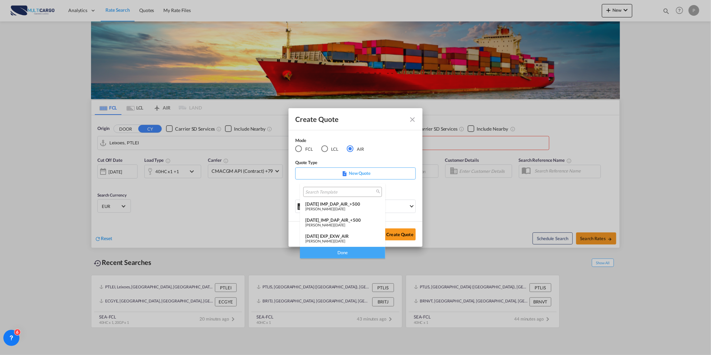
click at [345, 236] on div "[DATE] EXP_EXW_AIR" at bounding box center [342, 235] width 75 height 5
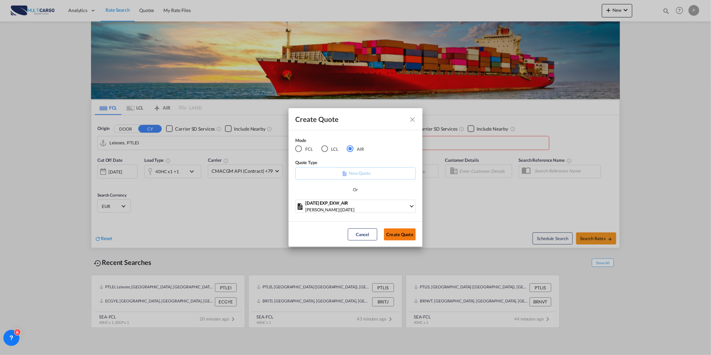
click at [390, 239] on button "Create Quote" at bounding box center [400, 234] width 32 height 12
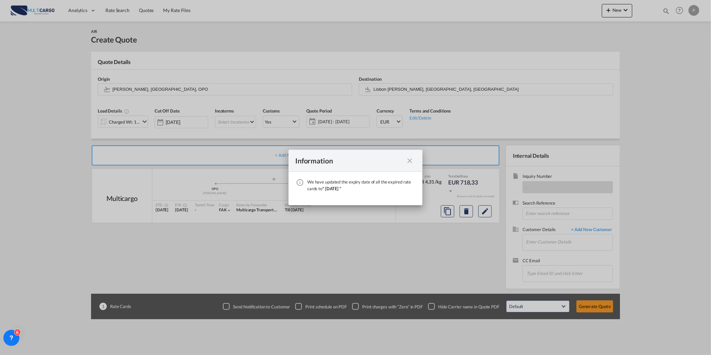
click at [407, 159] on md-icon "icon-close fg-AAA8AD cursor" at bounding box center [410, 161] width 8 height 8
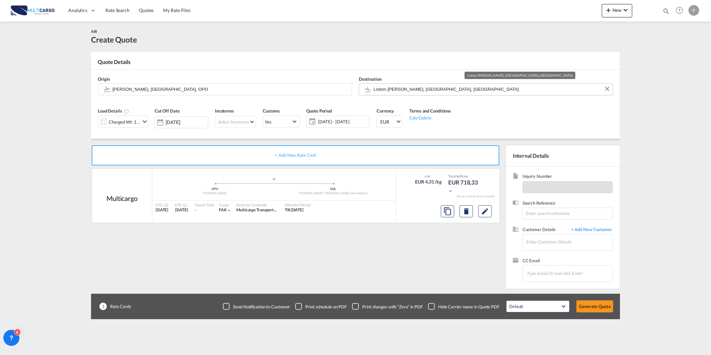
click at [382, 89] on input "Lisbon [PERSON_NAME], [GEOGRAPHIC_DATA], [GEOGRAPHIC_DATA]" at bounding box center [491, 89] width 236 height 12
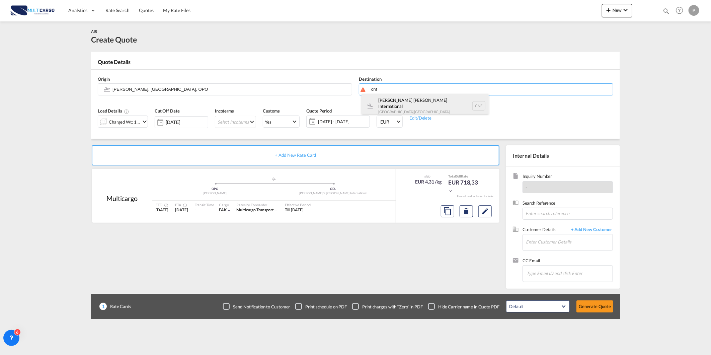
click at [380, 104] on div "[PERSON_NAME] [PERSON_NAME] International [GEOGRAPHIC_DATA] , [GEOGRAPHIC_DATA]…" at bounding box center [424, 106] width 127 height 24
type input "[PERSON_NAME] [PERSON_NAME] International, [GEOGRAPHIC_DATA], CNF"
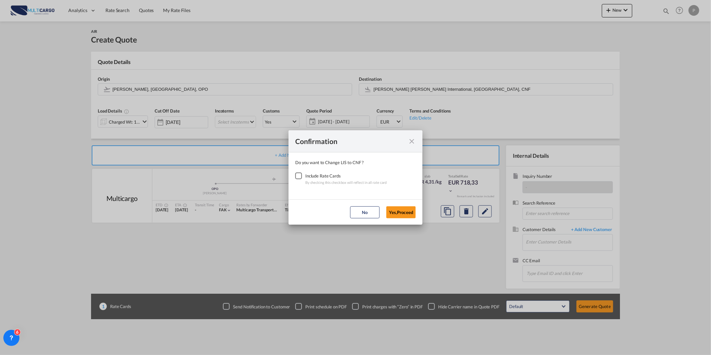
click at [300, 176] on div "Checkbox No Ink" at bounding box center [298, 175] width 7 height 7
click at [395, 209] on button "Yes,Proceed" at bounding box center [400, 212] width 29 height 12
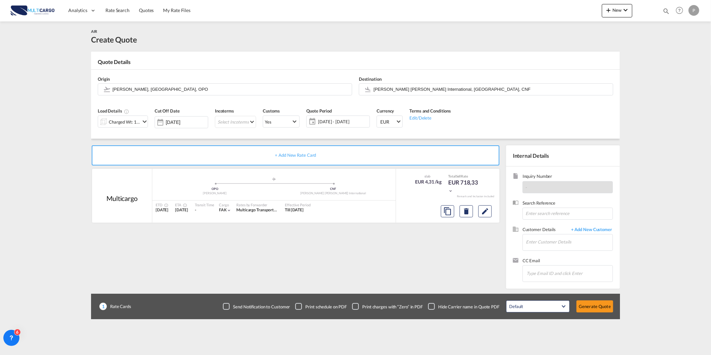
click at [125, 128] on div "Load Details Charged Wt: 166,67 KG" at bounding box center [122, 120] width 57 height 32
click at [126, 121] on div "Charged Wt: 166,67 KG" at bounding box center [124, 121] width 31 height 9
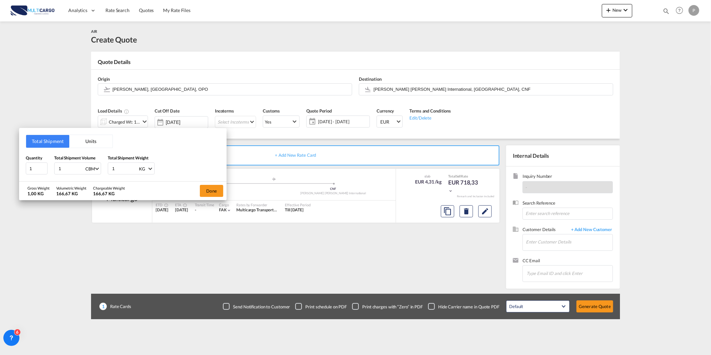
click at [68, 169] on input "1" at bounding box center [71, 168] width 27 height 11
type input "1.37"
drag, startPoint x: 126, startPoint y: 168, endPoint x: 60, endPoint y: 167, distance: 66.3
click at [60, 167] on div "Quantity 1 Total Shipment Volume 1.37 CBM CBM CFT KG LB Total Shipment Weight 1…" at bounding box center [123, 165] width 194 height 20
type input "270"
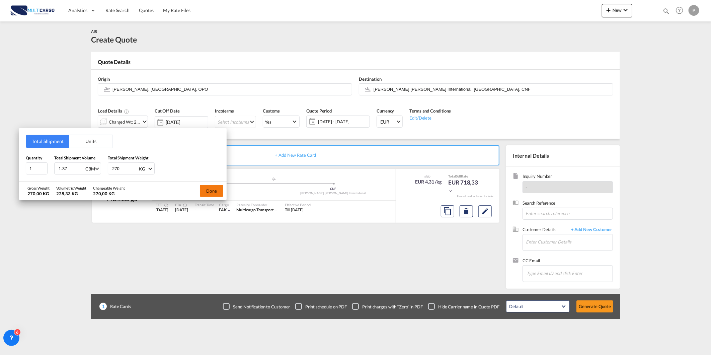
click at [207, 186] on button "Done" at bounding box center [211, 191] width 23 height 12
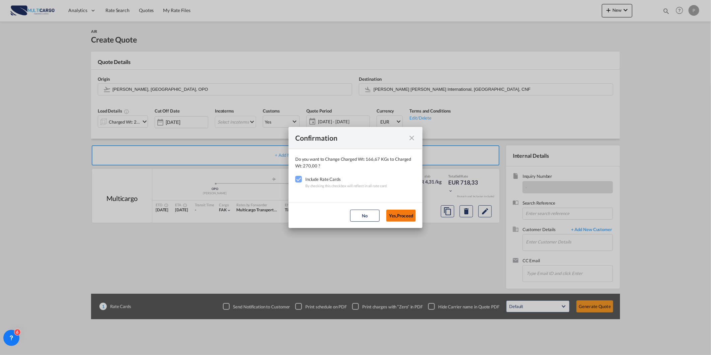
click at [400, 217] on button "Yes,Proceed" at bounding box center [400, 215] width 29 height 12
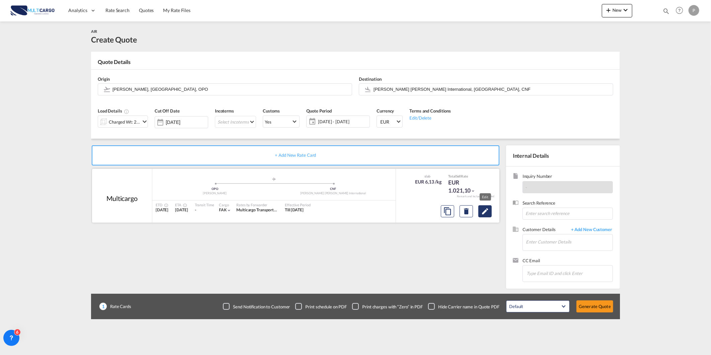
click at [482, 216] on button "Edit" at bounding box center [484, 211] width 13 height 12
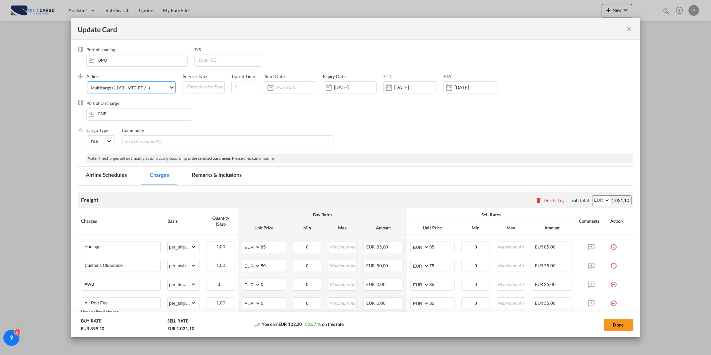
click at [159, 88] on span "Multicargo (1163--MTC-PT / -)" at bounding box center [130, 88] width 78 height 6
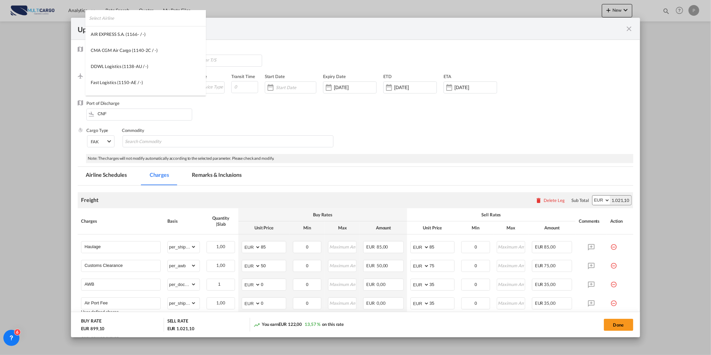
click at [177, 14] on input "search" at bounding box center [147, 18] width 117 height 16
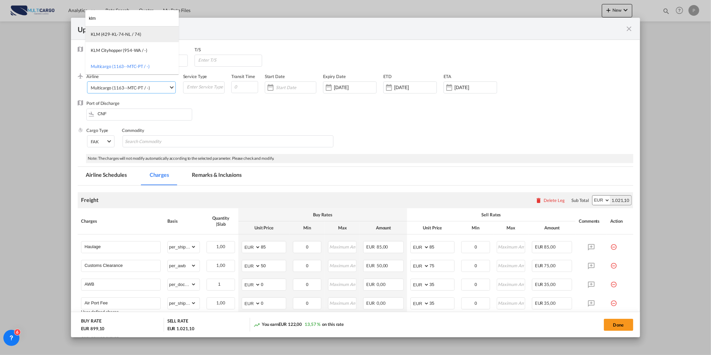
type input "klm"
click at [135, 35] on div "KLM (429-KL-74-NL / 74)" at bounding box center [116, 34] width 51 height 6
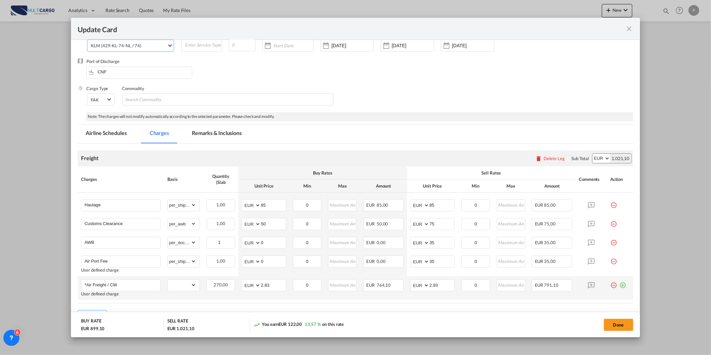
scroll to position [82, 0]
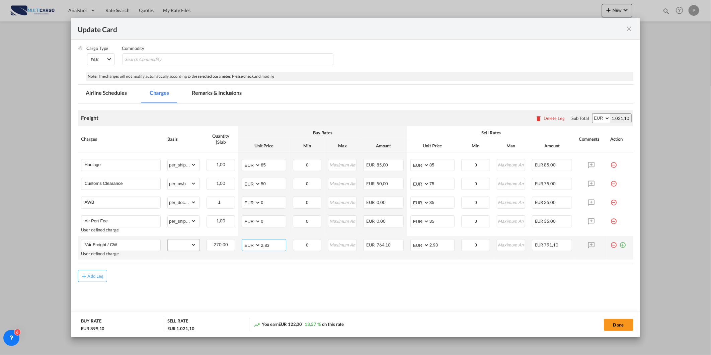
drag, startPoint x: 279, startPoint y: 246, endPoint x: 192, endPoint y: 245, distance: 87.0
click at [226, 244] on tr "*Air Freight / CW User defined charge Please Enter Already Exists gross_weight …" at bounding box center [355, 248] width 555 height 24
type input "3.64"
drag, startPoint x: 410, startPoint y: 245, endPoint x: 397, endPoint y: 248, distance: 13.0
click at [398, 246] on tr "*Air Freight / CW User defined charge Please Enter Already Exists gross_weight …" at bounding box center [355, 248] width 555 height 24
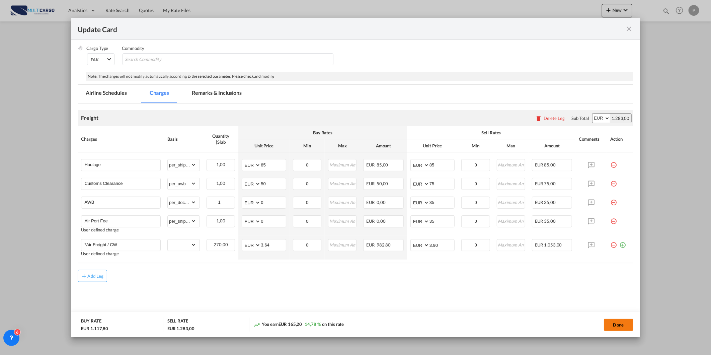
click at [616, 324] on button "Done" at bounding box center [618, 325] width 29 height 12
type input "3.9"
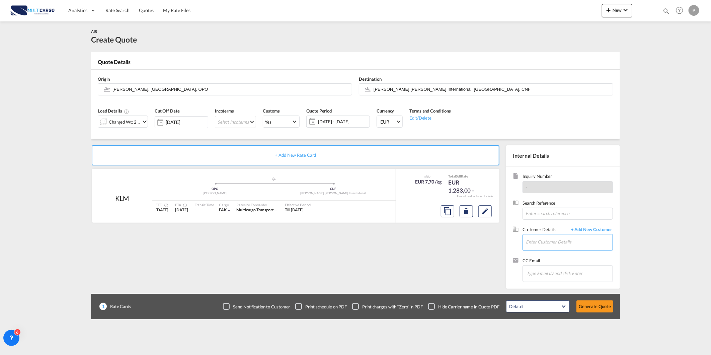
click at [561, 243] on input "Enter Customer Details" at bounding box center [569, 241] width 87 height 15
paste input "[EMAIL_ADDRESS][DOMAIN_NAME]"
click at [549, 251] on div "[PERSON_NAME] [EMAIL_ADDRESS][DOMAIN_NAME] | @[DOMAIN_NAME]" at bounding box center [588, 254] width 127 height 18
type input "@[DOMAIN_NAME], [PERSON_NAME], [EMAIL_ADDRESS][DOMAIN_NAME]"
click at [602, 300] on div "Default All in Leg Totals Default Generate Quote" at bounding box center [560, 306] width 114 height 19
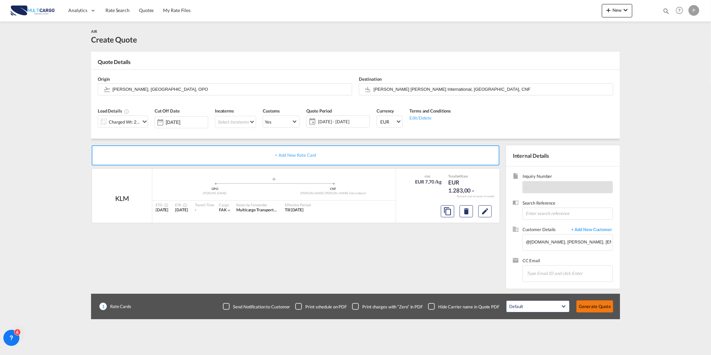
click at [606, 309] on button "Generate Quote" at bounding box center [594, 306] width 37 height 12
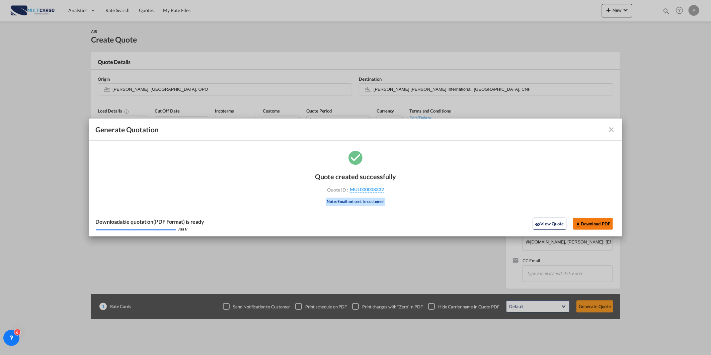
click at [596, 225] on button "Download PDF" at bounding box center [593, 224] width 40 height 12
